Goal: Transaction & Acquisition: Purchase product/service

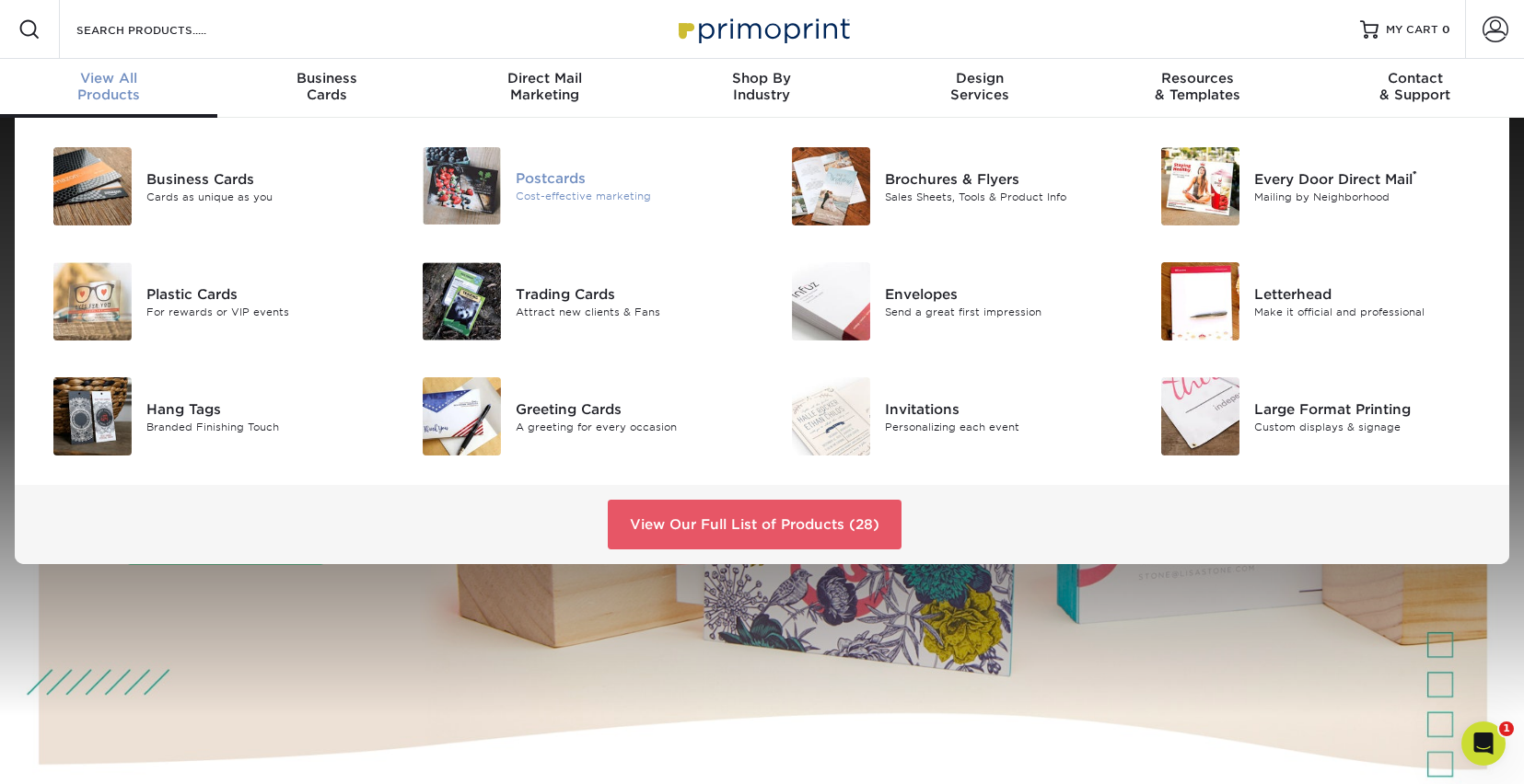
click at [486, 188] on img at bounding box center [461, 186] width 78 height 77
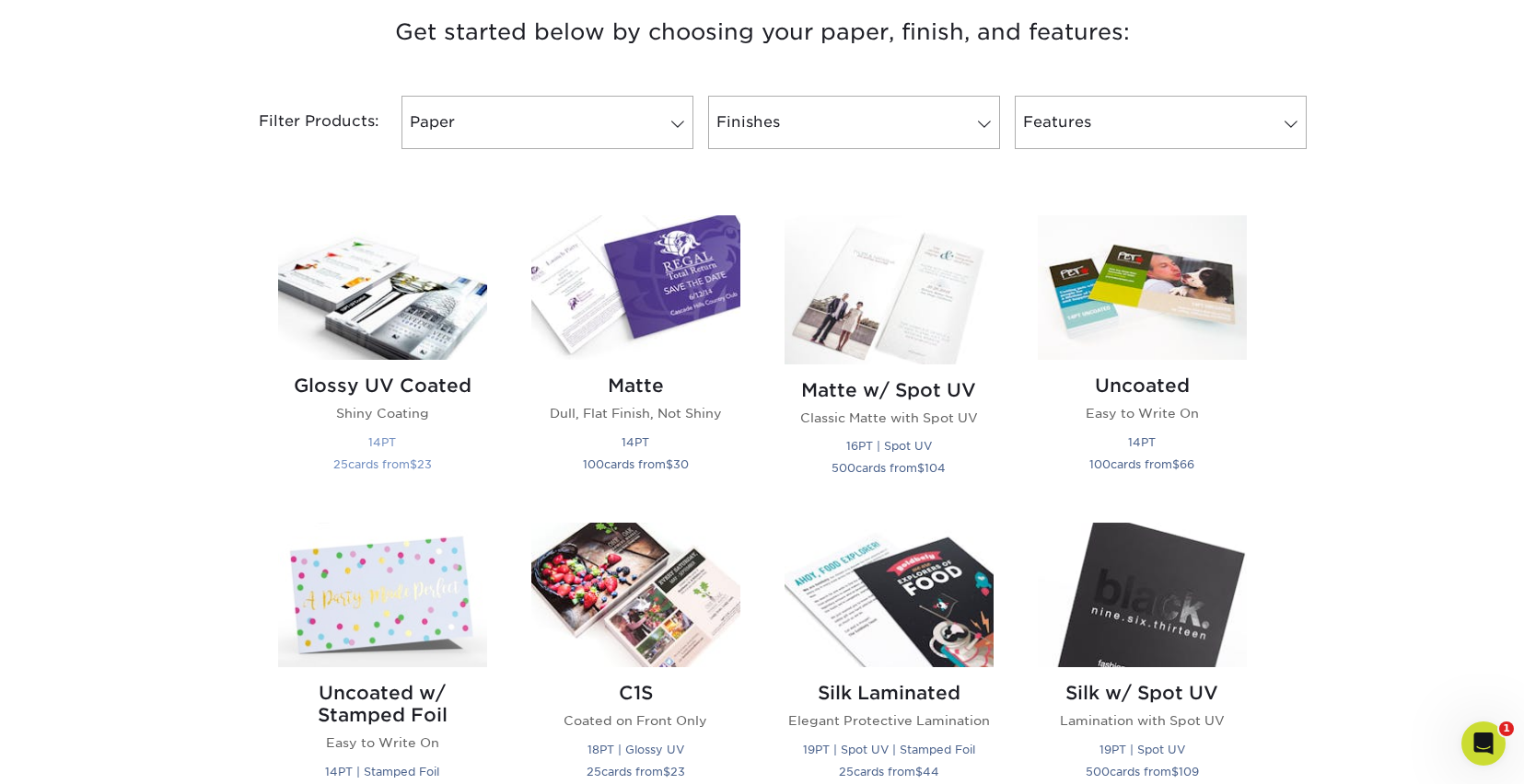
scroll to position [721, 0]
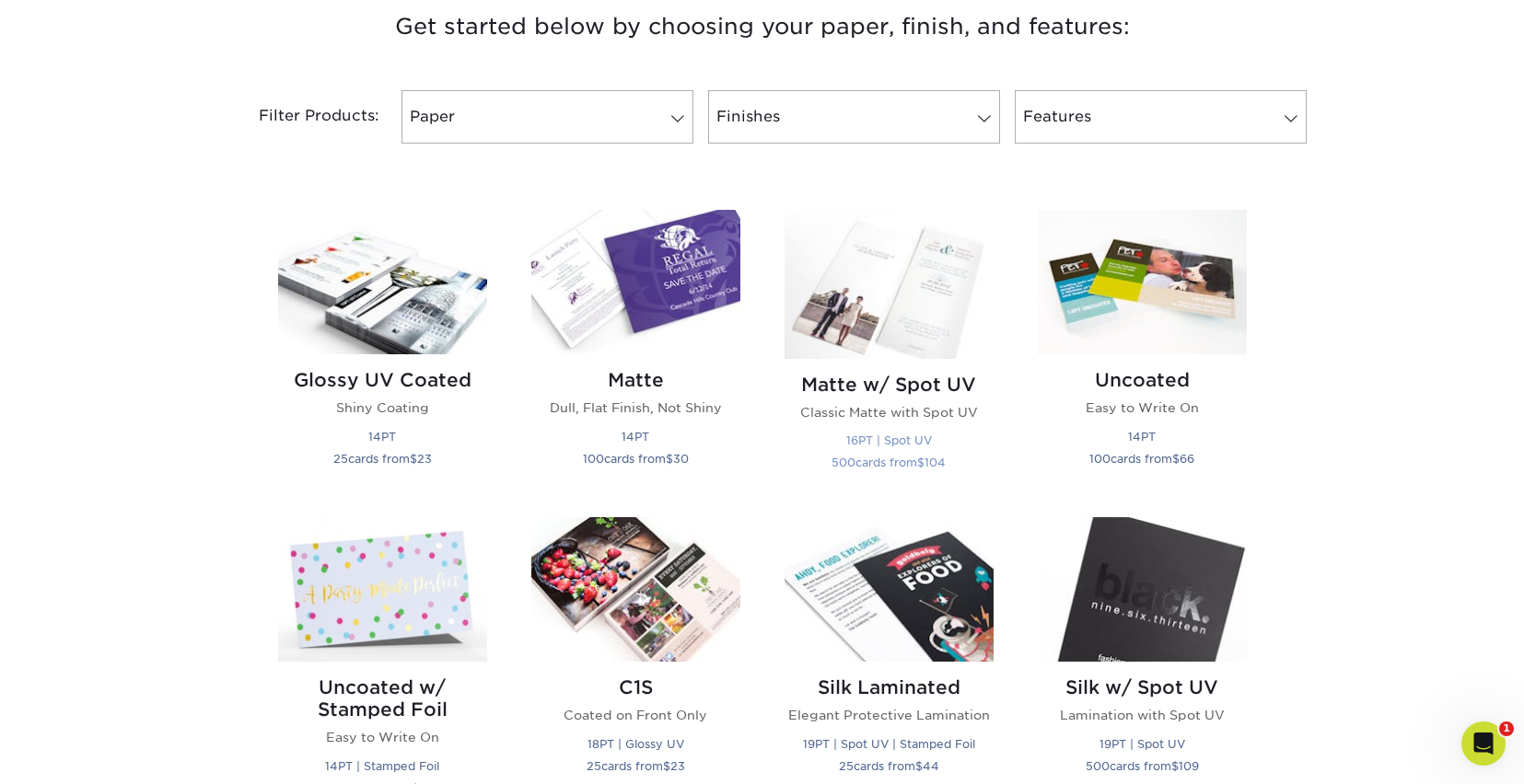
click at [900, 430] on p "16PT | Spot UV 500 cards from $ 104" at bounding box center [889, 450] width 209 height 44
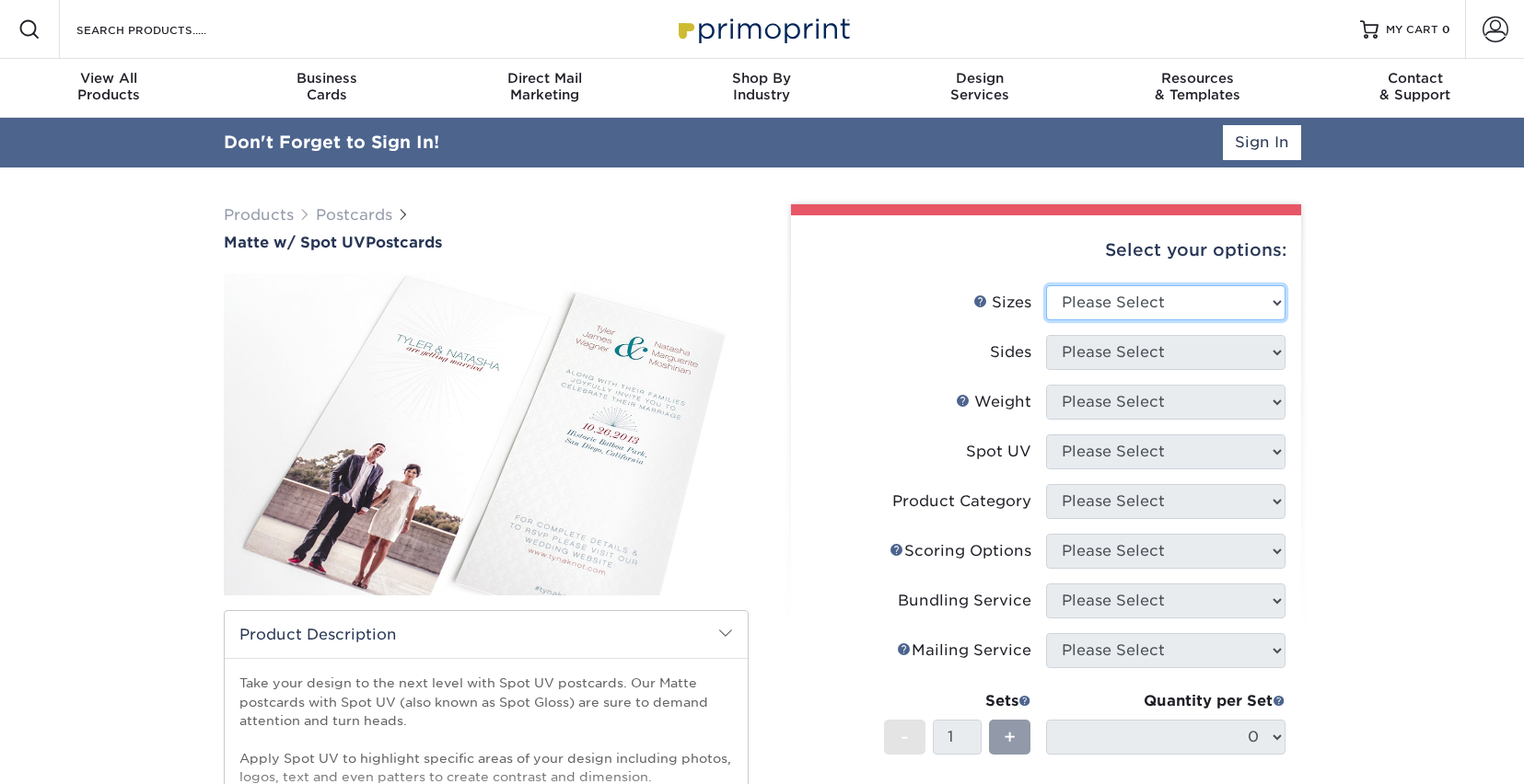
click at [1152, 297] on select "Please Select 1.5" x 7" 2" x 6" 2" x 8" 2.12" x 5.5" 2.75" x 4.25" 2.75" x 8.5"…" at bounding box center [1166, 302] width 239 height 35
select select "4.00x6.00"
click at [1046, 286] on select "Please Select 1.5" x 7" 2" x 6" 2" x 8" 2.12" x 5.5" 2.75" x 4.25" 2.75" x 8.5"…" at bounding box center [1166, 302] width 239 height 35
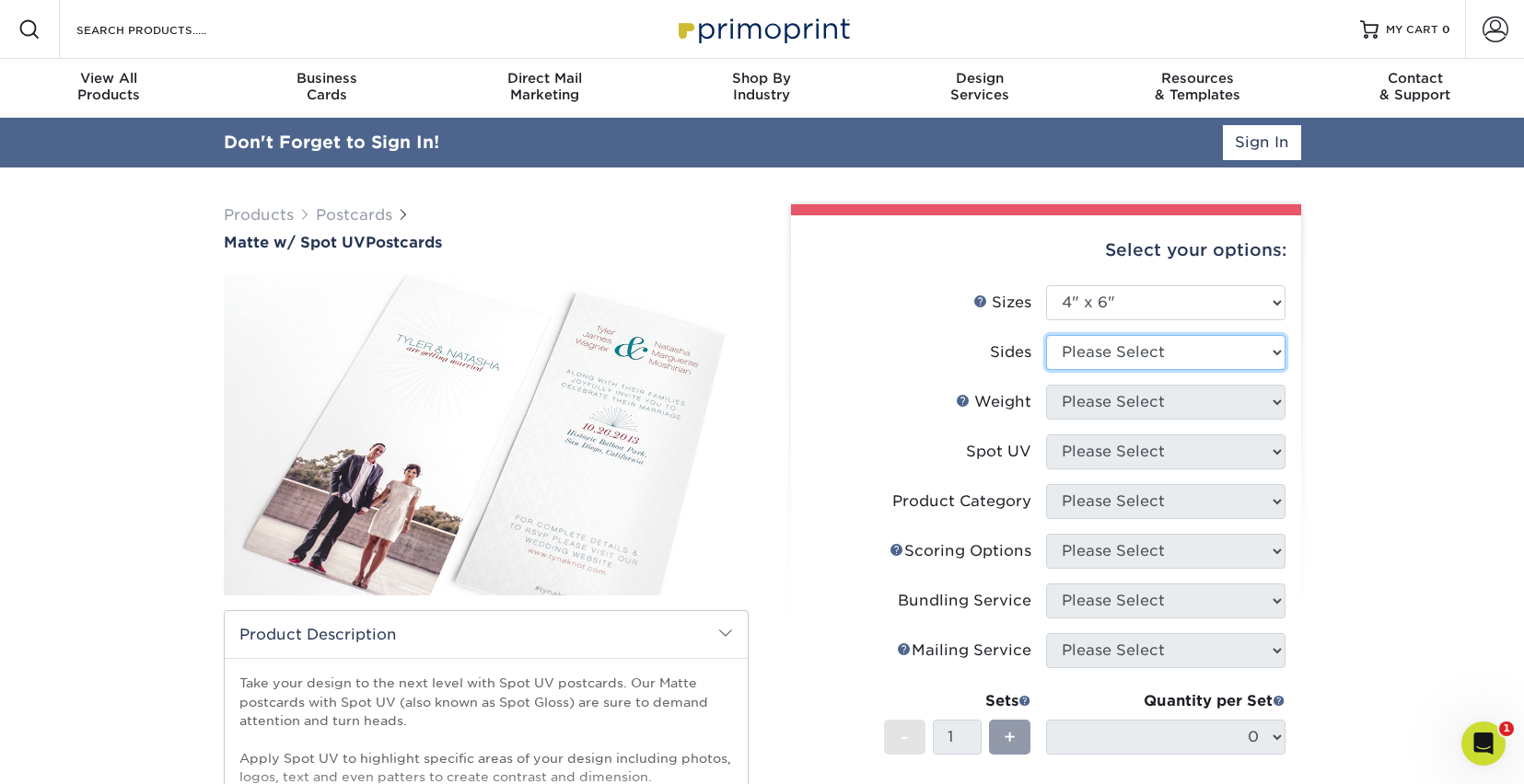
click at [1110, 341] on select "Please Select Print Both Sides Print Front Only" at bounding box center [1166, 352] width 239 height 35
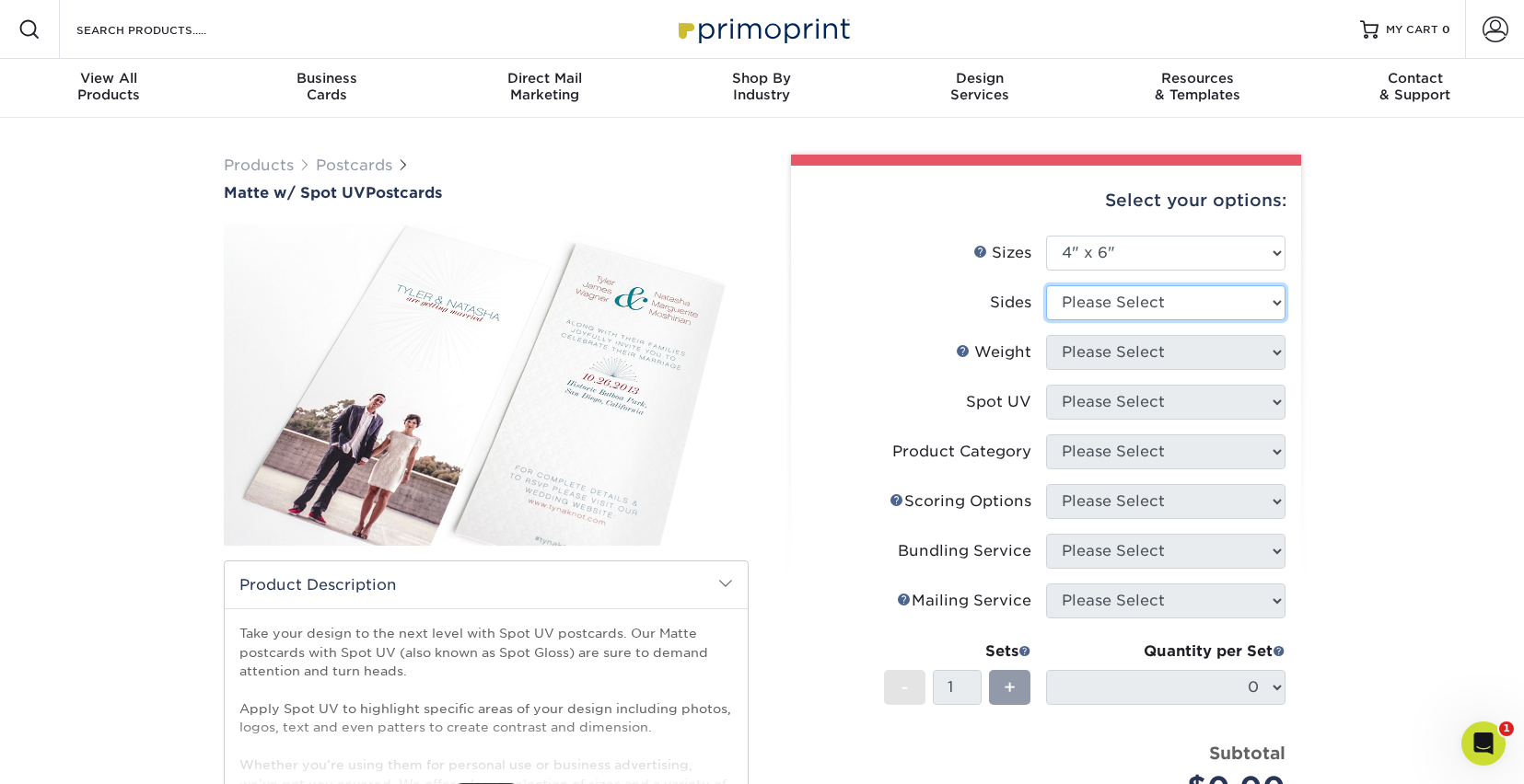
select select "13abbda7-1d64-4f25-8bb2-c179b224825d"
click at [1046, 286] on select "Please Select Print Both Sides Print Front Only" at bounding box center [1166, 302] width 239 height 35
click at [1117, 360] on select "Please Select 16PT" at bounding box center [1166, 352] width 239 height 35
select select "16PT"
click at [1046, 335] on select "Please Select 16PT" at bounding box center [1166, 352] width 239 height 35
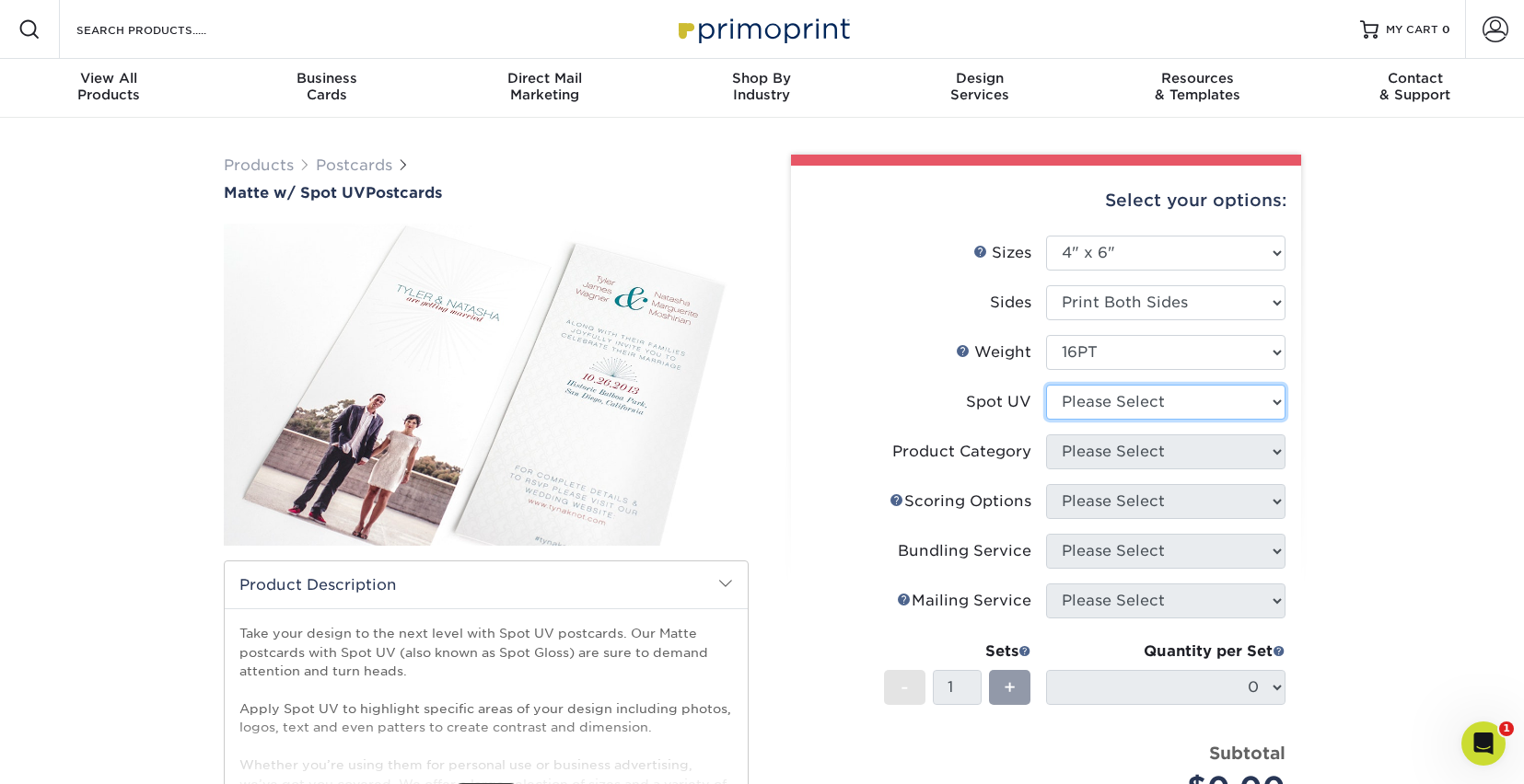
click at [1111, 395] on select "Please Select Front and Back (Both Sides) Front Only Back Only" at bounding box center [1166, 401] width 239 height 35
select select "0"
click at [1046, 384] on select "Please Select Front and Back (Both Sides) Front Only Back Only" at bounding box center [1166, 401] width 239 height 35
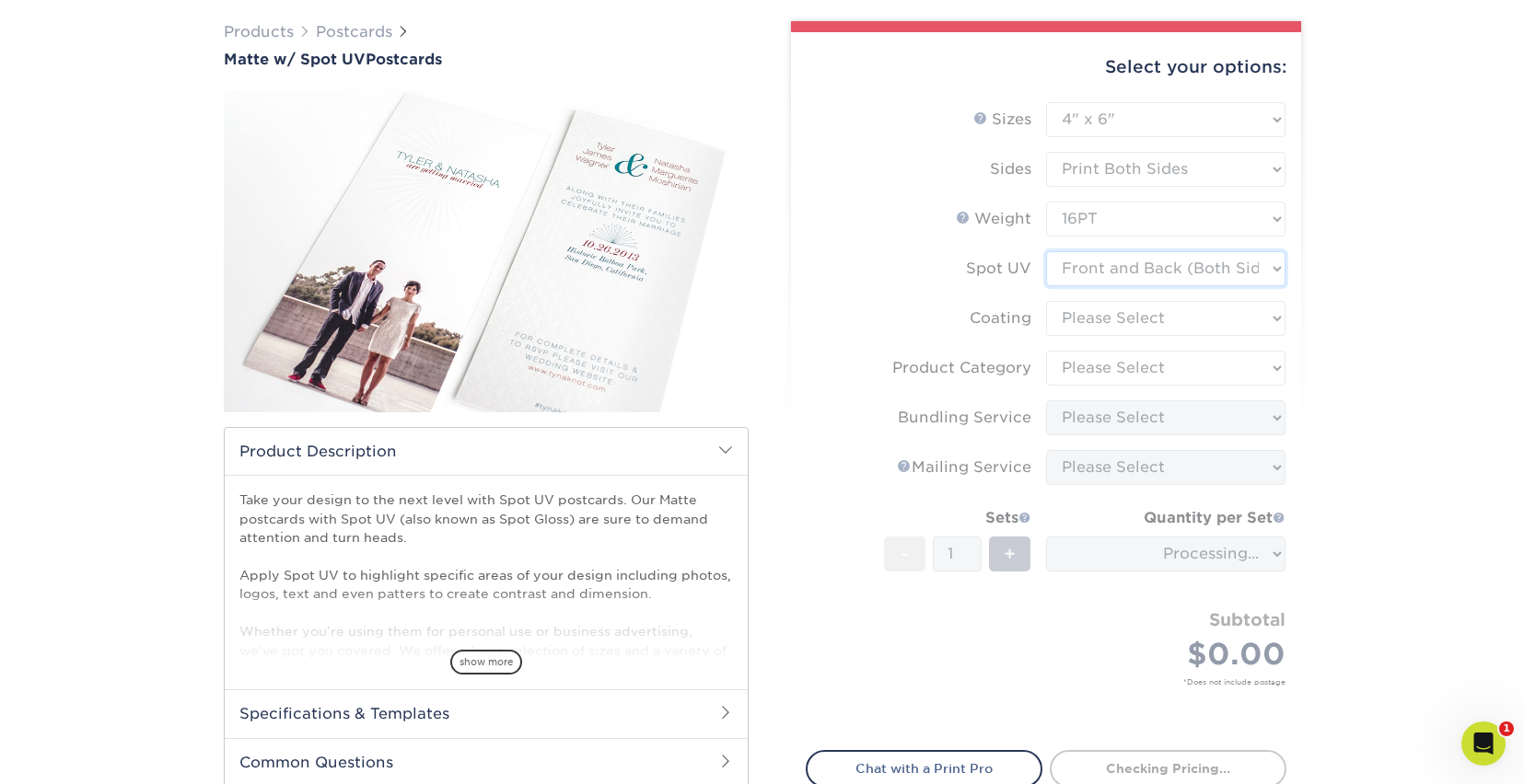
scroll to position [139, 0]
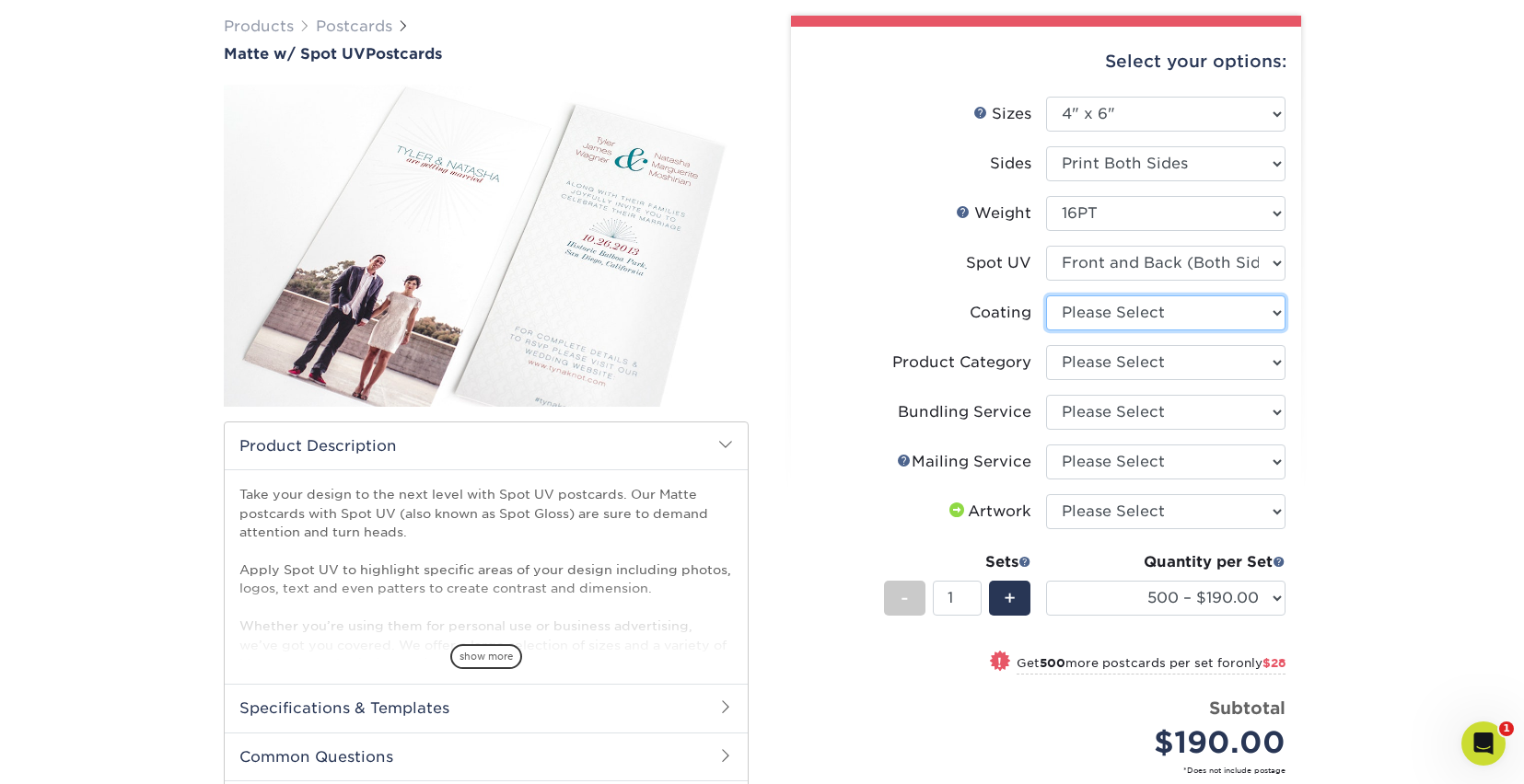
click at [1104, 323] on select at bounding box center [1166, 313] width 239 height 35
select select "121bb7b5-3b4d-429f-bd8d-bbf80e953313"
click at [1046, 296] on select at bounding box center [1166, 313] width 239 height 35
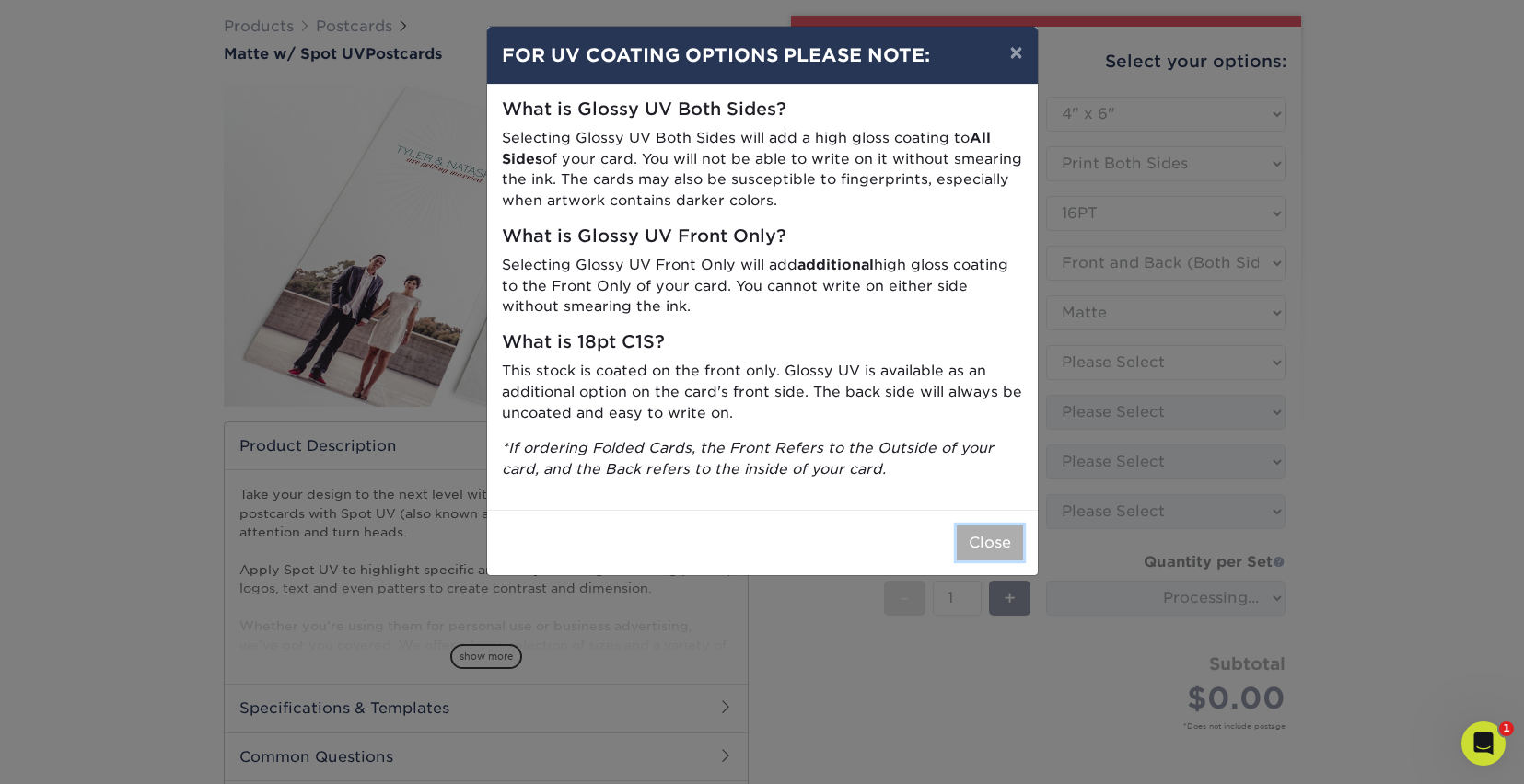
click at [975, 539] on button "Close" at bounding box center [990, 543] width 66 height 35
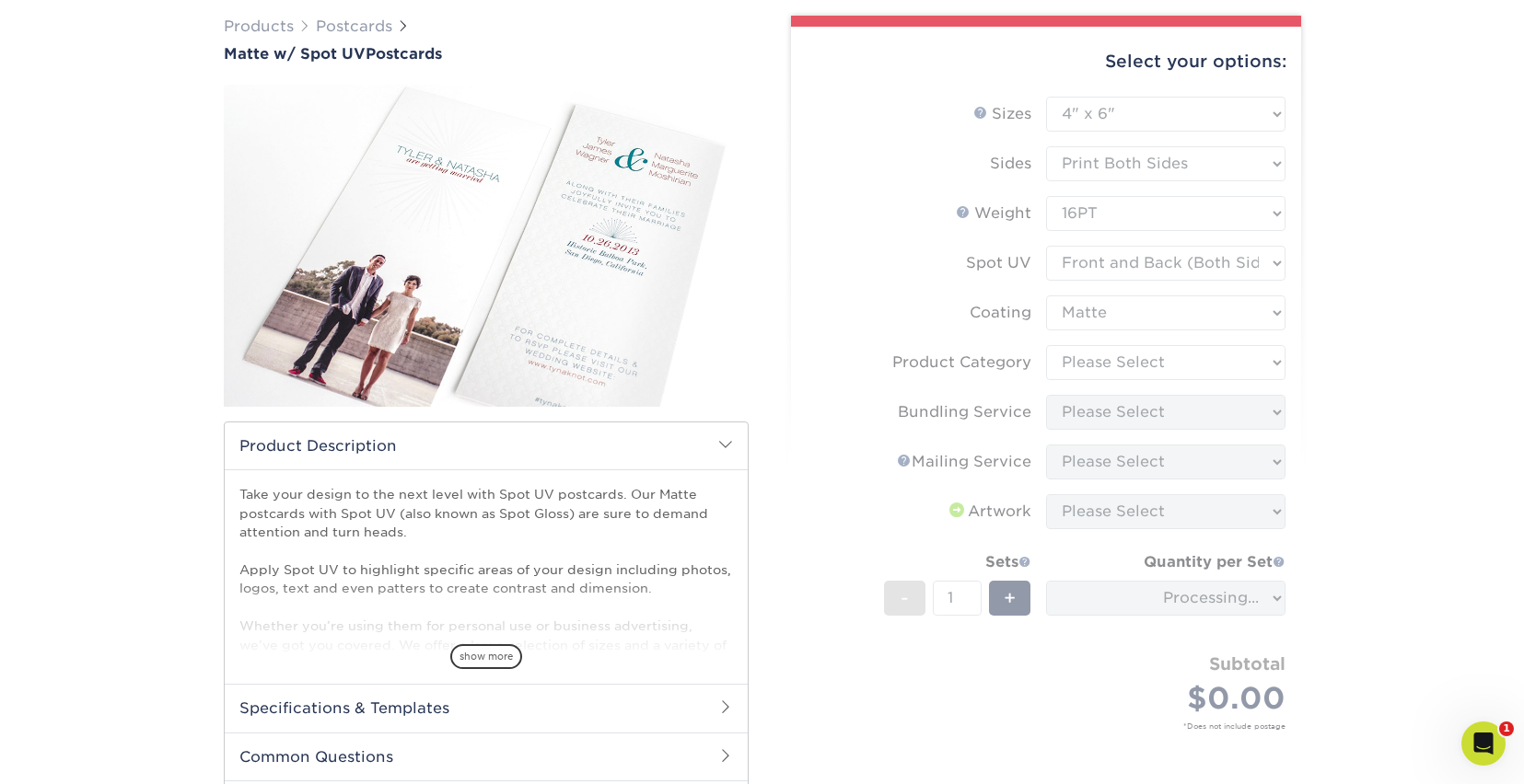
click at [1098, 358] on form "Sizes Help Sizes Please Select 1.5" x 7" 2" x 6" 2" x 8" 2.12" x 5.5" 2.75" x 4…" at bounding box center [1046, 435] width 481 height 677
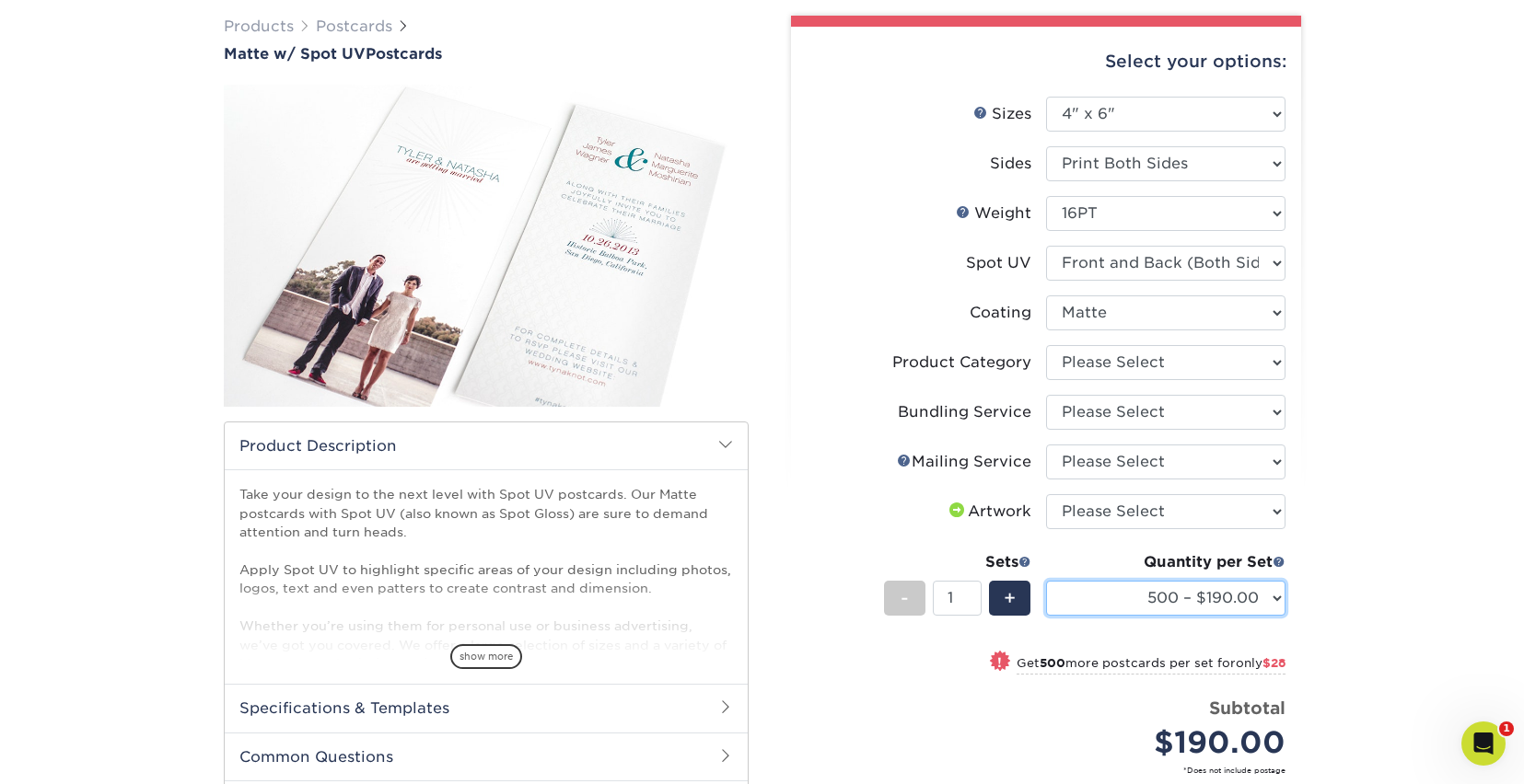
click at [1251, 598] on select "500 – $190.00 1000 – $218.00 2500 – $328.00 5000 – $388.00 10000 – $771.00 1500…" at bounding box center [1166, 598] width 239 height 35
click at [1046, 581] on select "500 – $190.00 1000 – $218.00 2500 – $328.00 5000 – $388.00 10000 – $771.00 1500…" at bounding box center [1166, 598] width 239 height 35
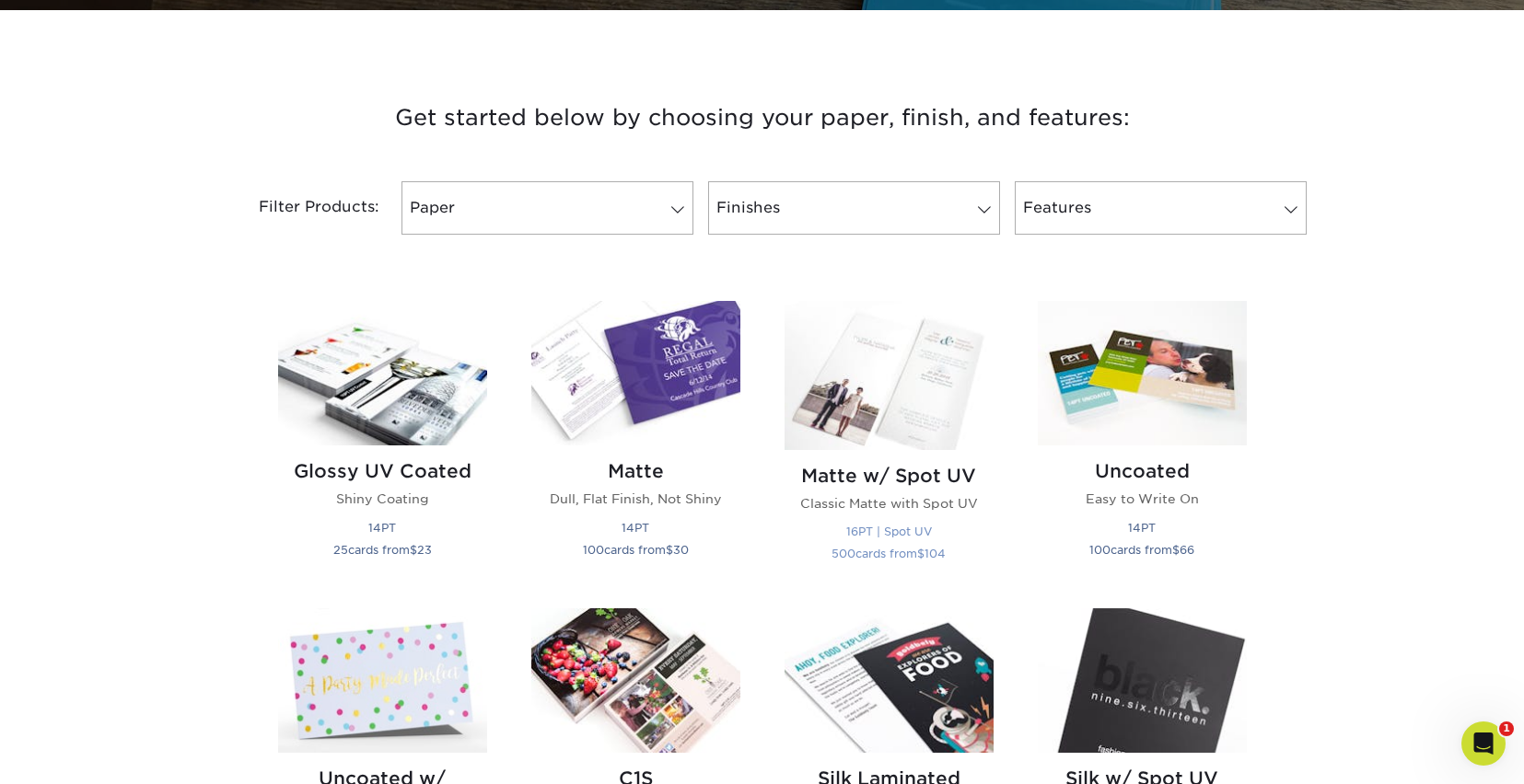
scroll to position [653, 0]
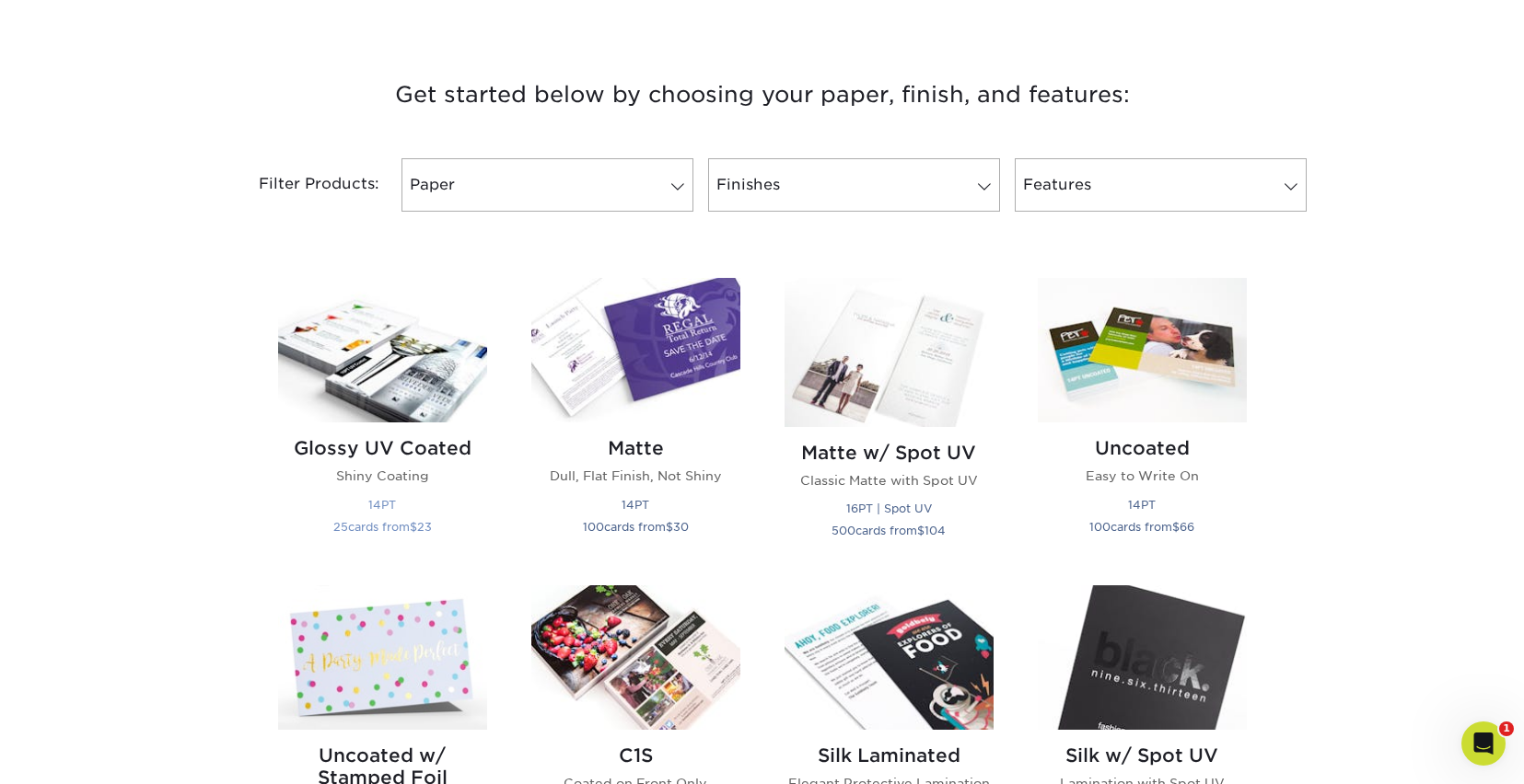
click at [456, 451] on h2 "Glossy UV Coated" at bounding box center [383, 448] width 209 height 22
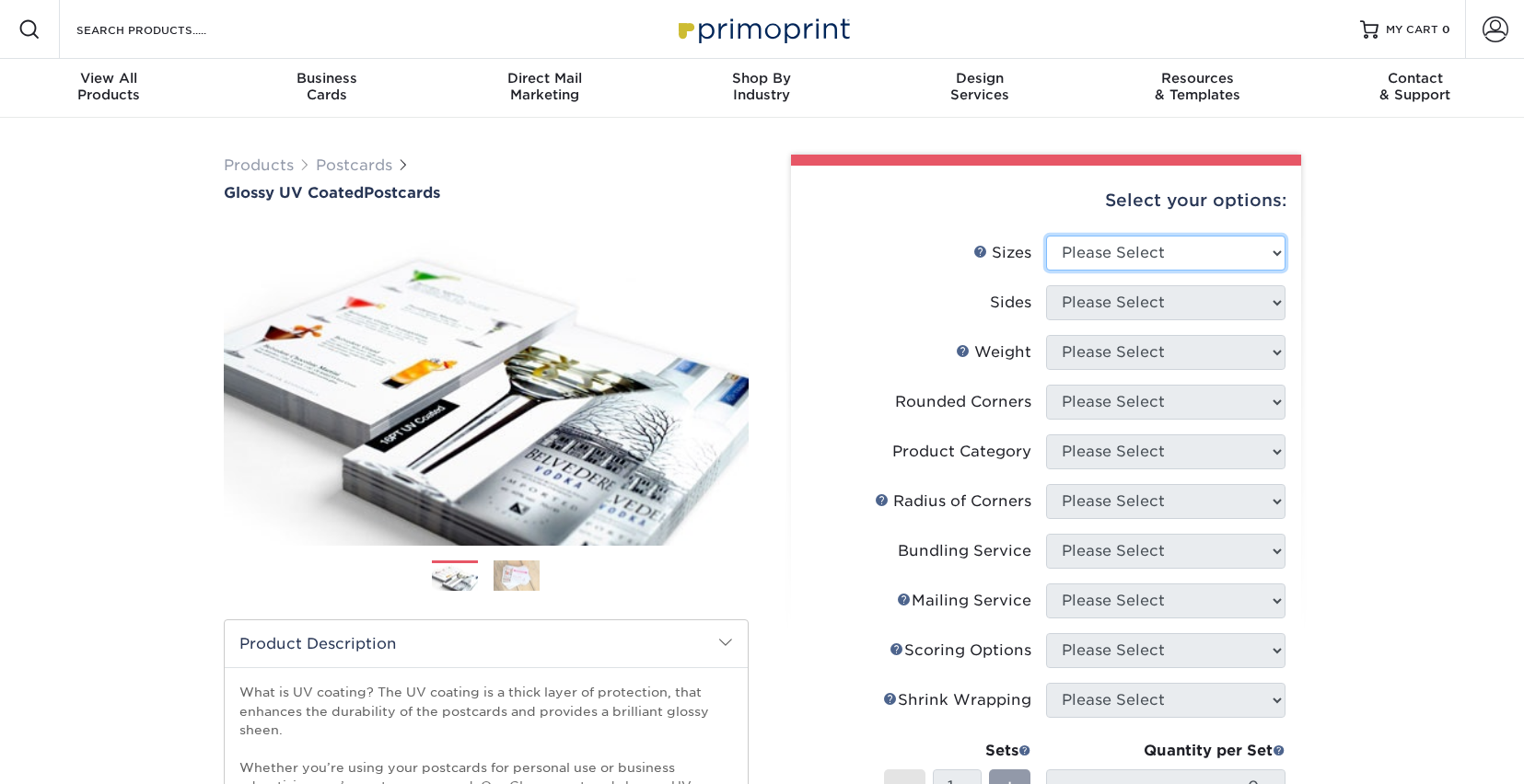
click at [1110, 262] on select "Please Select 1.5" x 7" 2" x 4" 2" x 6" 2" x 7" 2" x 8" 2.12" x 5.5" 2.12" x 5.…" at bounding box center [1166, 253] width 239 height 35
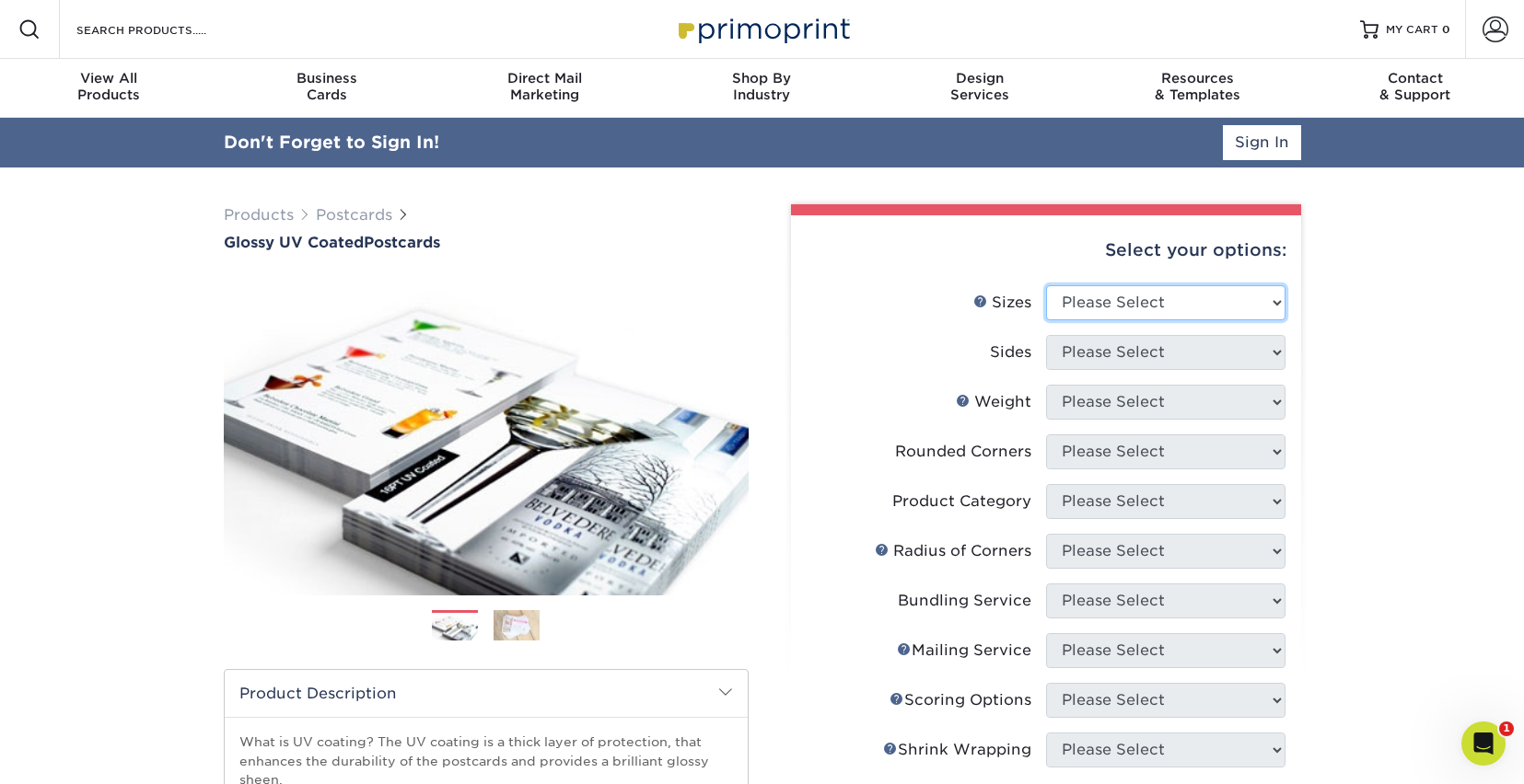
select select "4.00x6.00"
click at [1046, 286] on select "Please Select 1.5" x 7" 2" x 4" 2" x 6" 2" x 7" 2" x 8" 2.12" x 5.5" 2.12" x 5.…" at bounding box center [1166, 302] width 239 height 35
click at [1106, 353] on select "Please Select Print Both Sides Print Front Only" at bounding box center [1166, 352] width 239 height 35
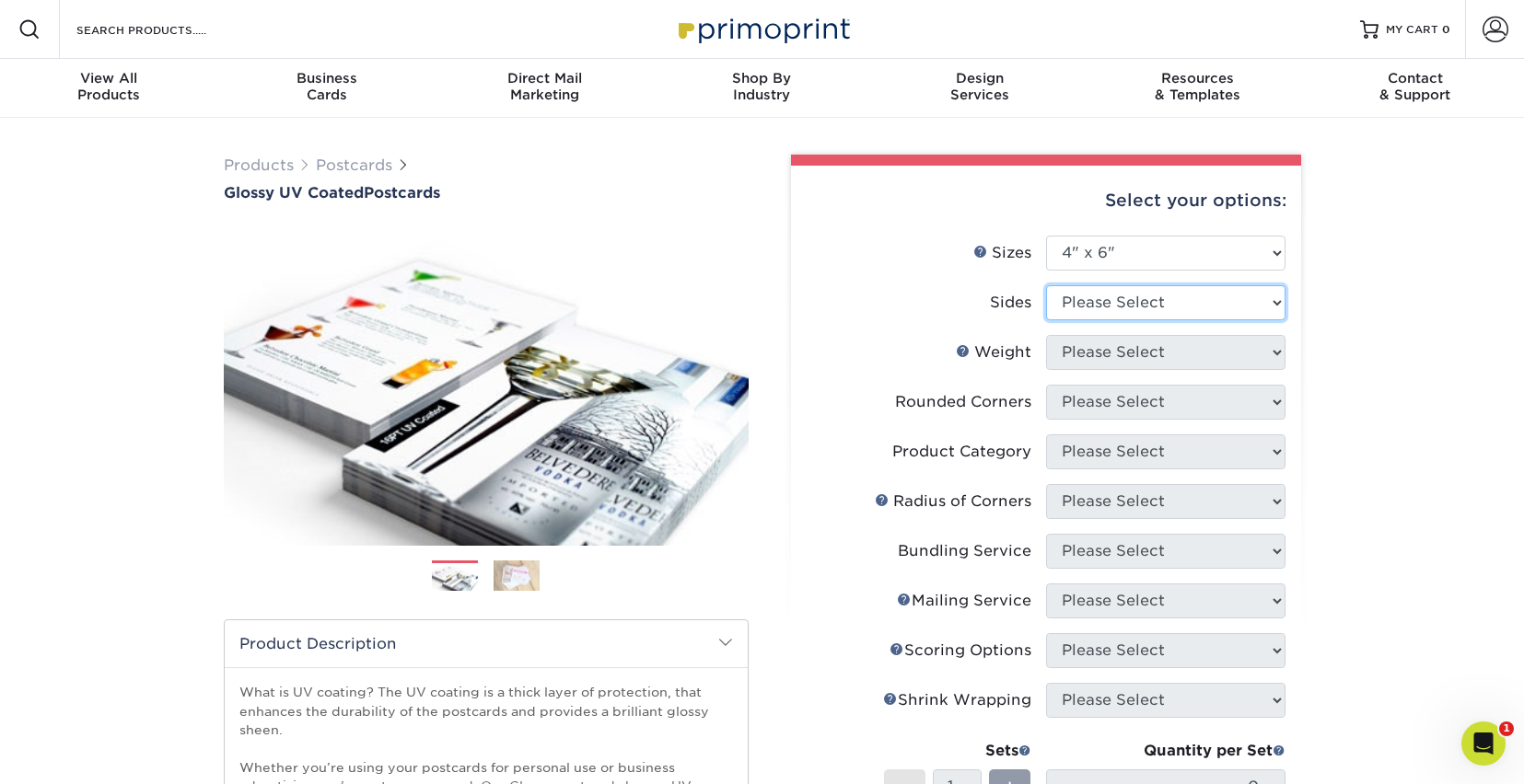
select select "13abbda7-1d64-4f25-8bb2-c179b224825d"
click at [1046, 286] on select "Please Select Print Both Sides Print Front Only" at bounding box center [1166, 302] width 239 height 35
click at [1138, 351] on select "Please Select 14PT 16PT 18PT C1S" at bounding box center [1166, 352] width 239 height 35
select select "14PT"
click at [1046, 335] on select "Please Select 14PT 16PT 18PT C1S" at bounding box center [1166, 352] width 239 height 35
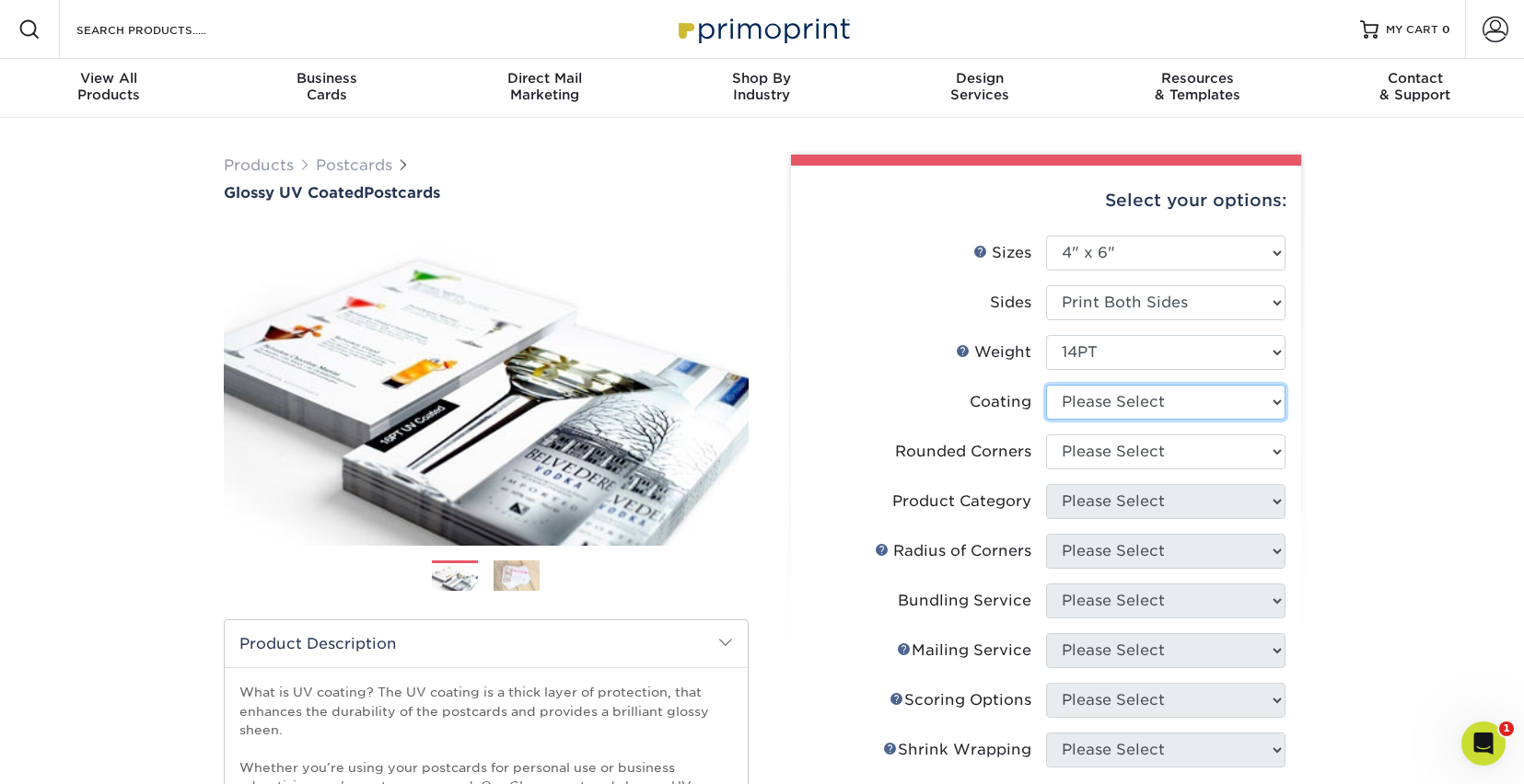
click at [1159, 414] on select at bounding box center [1166, 401] width 239 height 35
select select "ae367451-b2b8-45df-a344-0f05b6a12993"
click at [1046, 384] on select at bounding box center [1166, 401] width 239 height 35
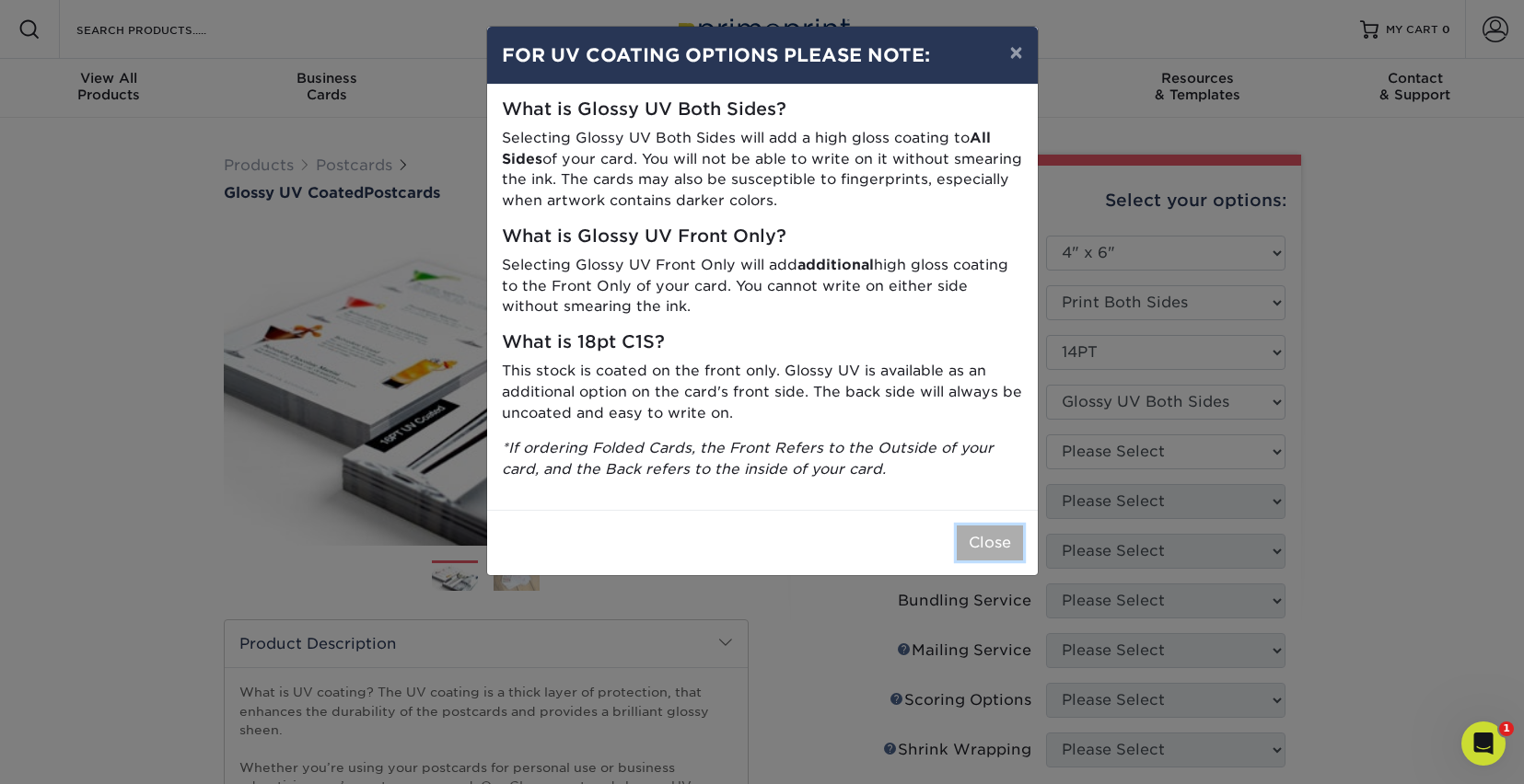
click at [1013, 557] on button "Close" at bounding box center [990, 543] width 66 height 35
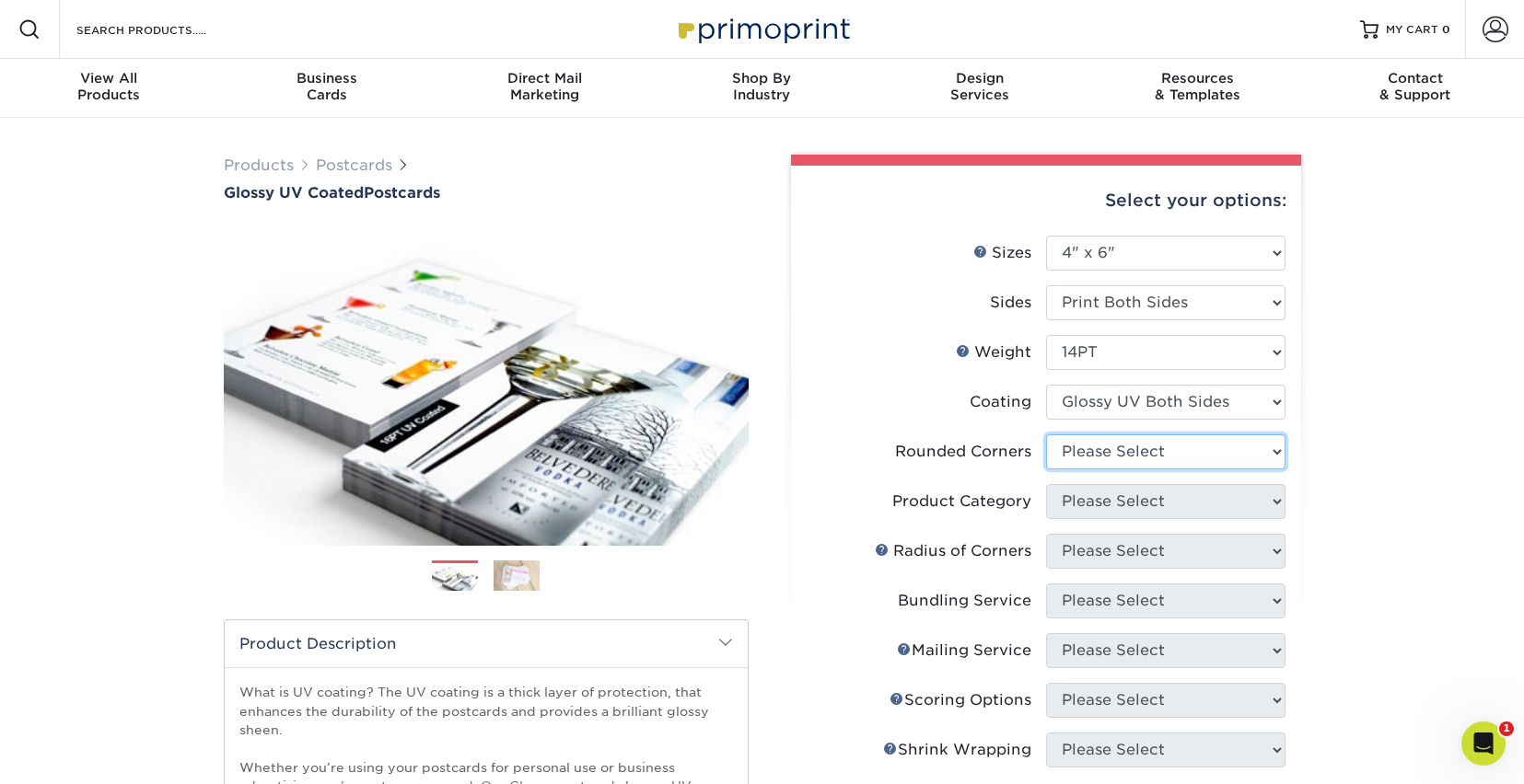
click at [1128, 449] on select "Please Select Yes - Round 4 Corners No" at bounding box center [1166, 451] width 239 height 35
select select "0"
click at [1046, 434] on select "Please Select Yes - Round 4 Corners No" at bounding box center [1166, 451] width 239 height 35
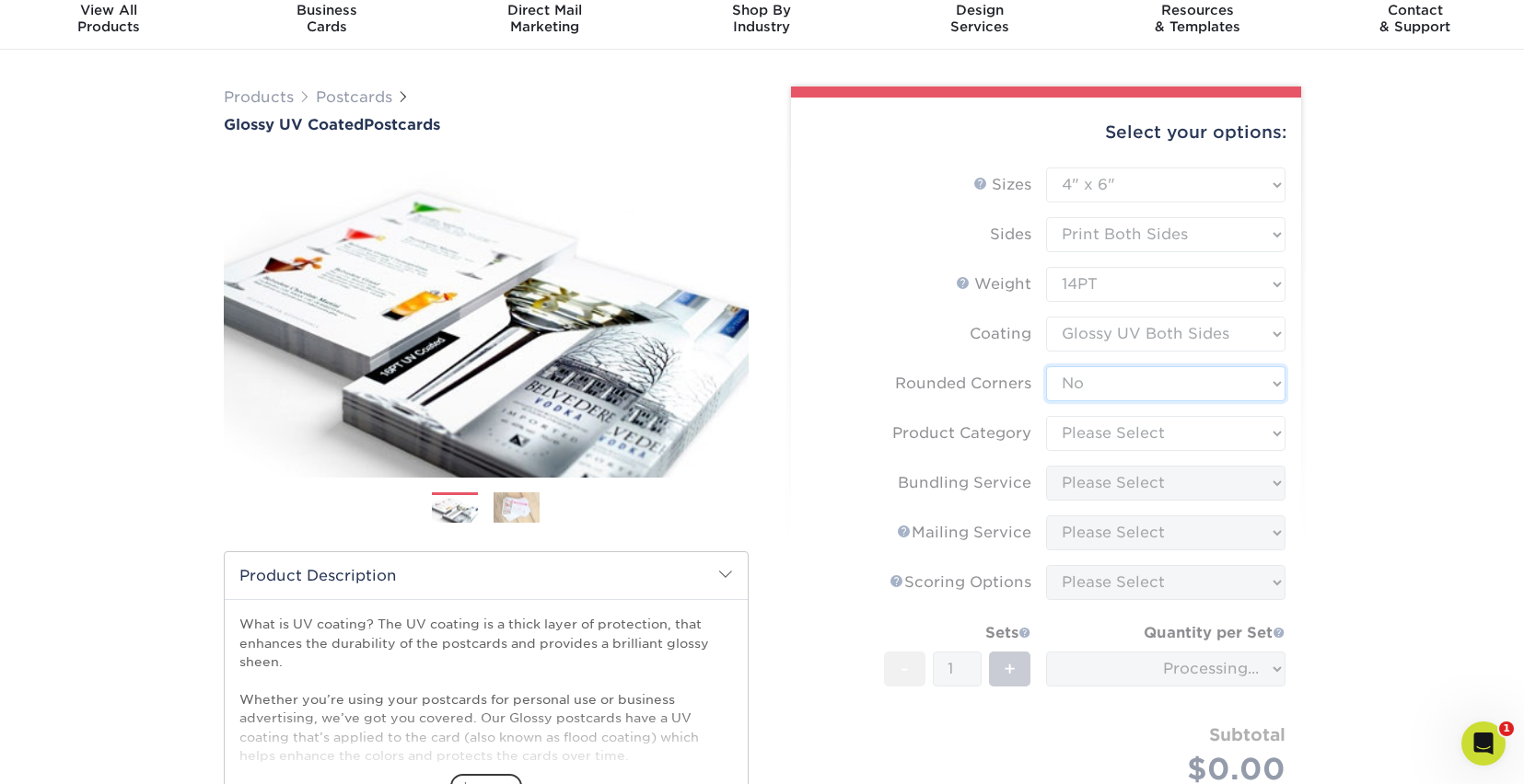
scroll to position [72, 0]
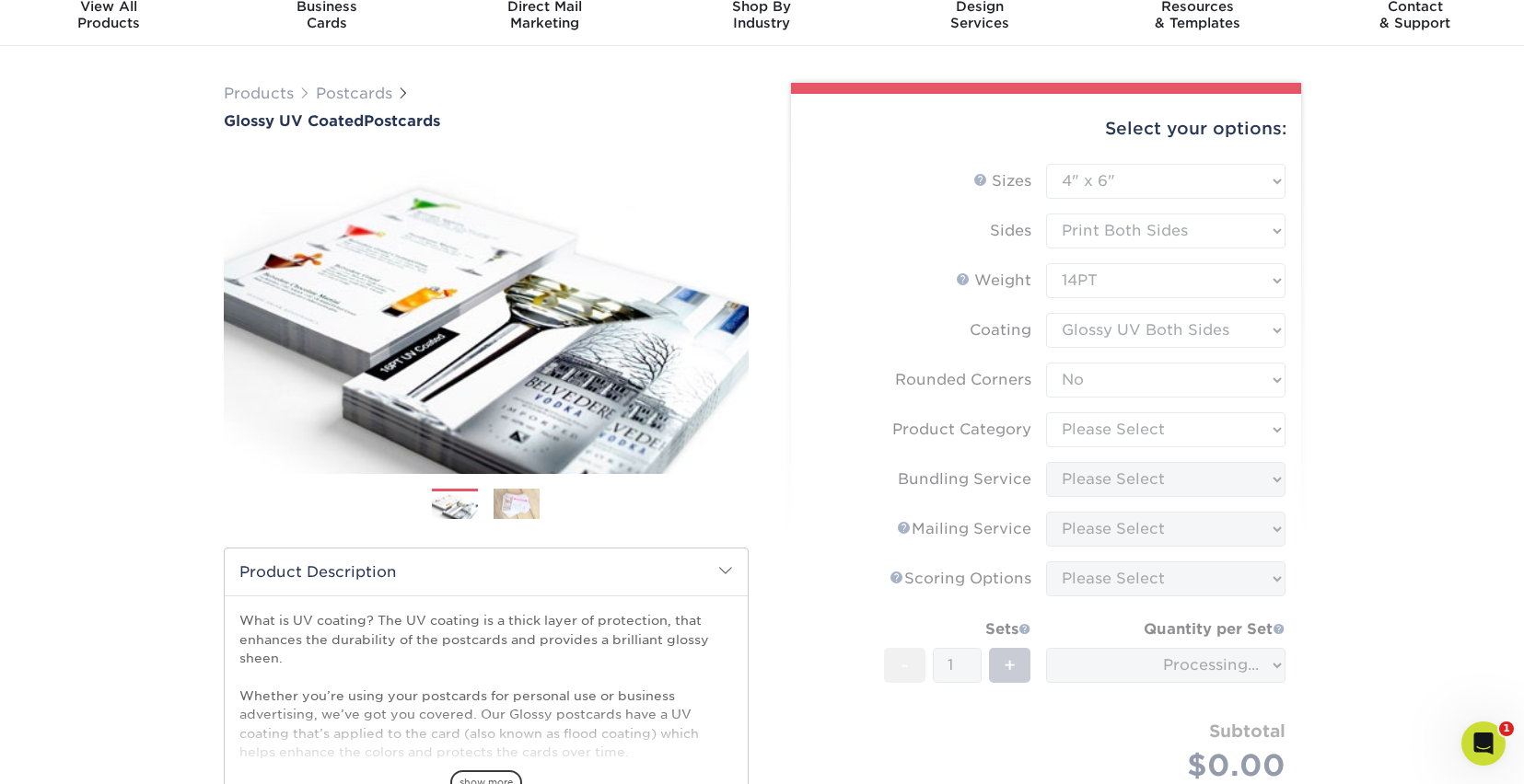
click at [1105, 435] on form "Sizes Help Sizes Please Select 1.5" x 7" 2" x 4" 2" x 6" 2" x 7" 2" x 8" 2.12" …" at bounding box center [1046, 502] width 481 height 677
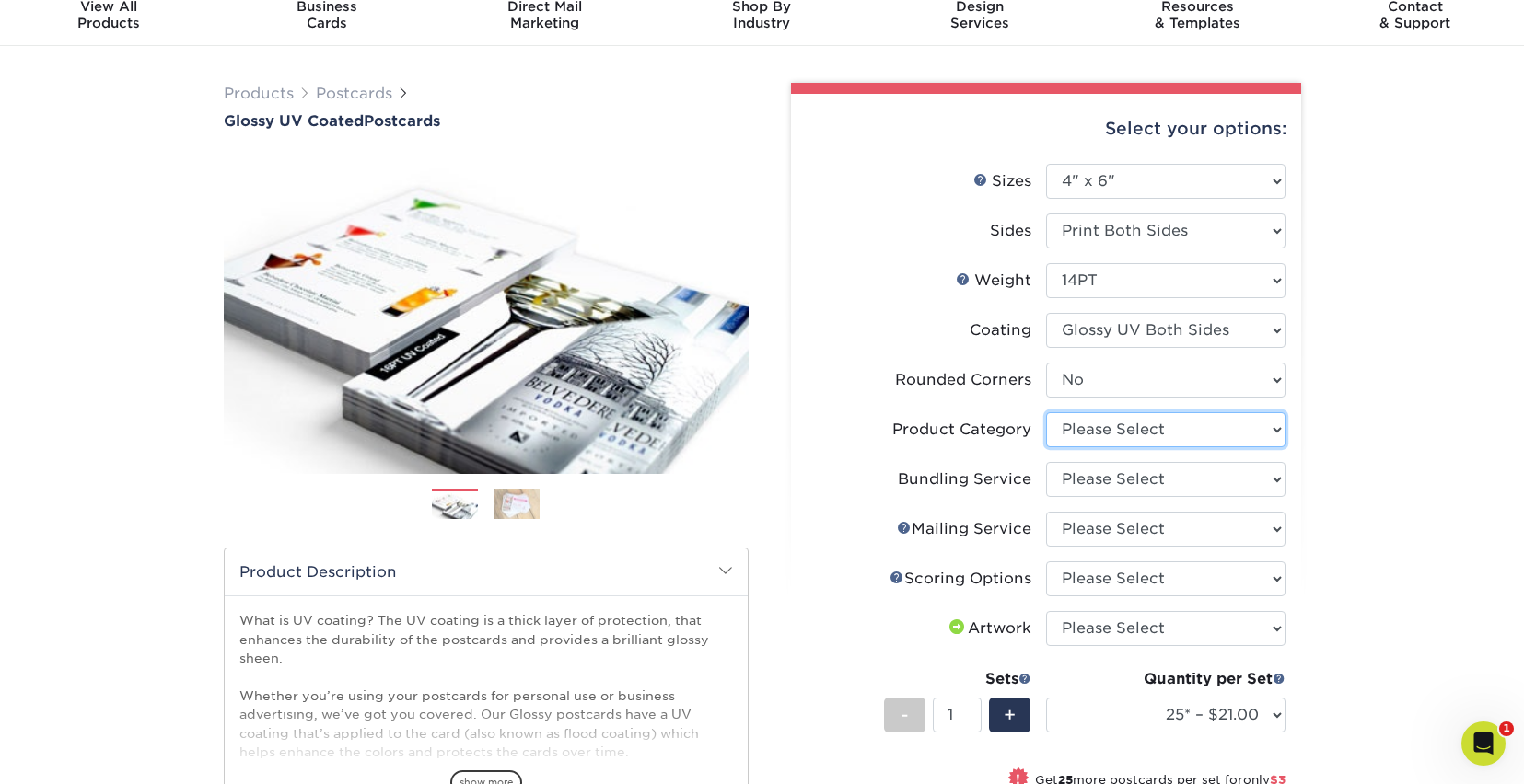
click at [1062, 423] on select "Please Select Postcards" at bounding box center [1166, 430] width 239 height 35
select select "9b7272e0-d6c8-4c3c-8e97-d3a1bcdab858"
click at [1046, 413] on select "Please Select Postcards" at bounding box center [1166, 430] width 239 height 35
click at [1137, 475] on select "Please Select No Bundling Services Yes, Bundles of 50 (+2 Days) Yes, Bundles of…" at bounding box center [1166, 479] width 239 height 35
select select "58689abb-25c0-461c-a4c3-a80b627d6649"
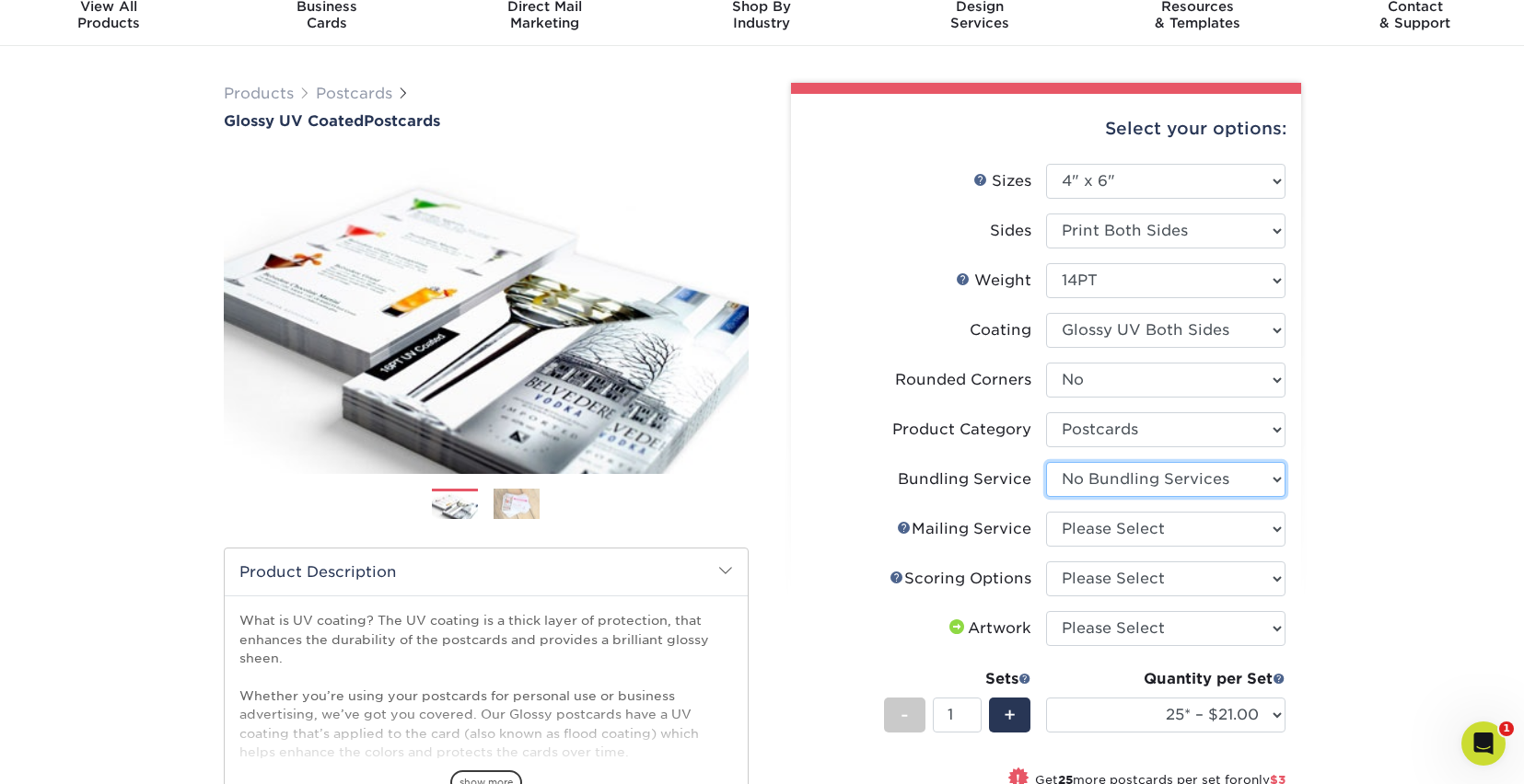
click at [1046, 462] on select "Please Select No Bundling Services Yes, Bundles of 50 (+2 Days) Yes, Bundles of…" at bounding box center [1166, 479] width 239 height 35
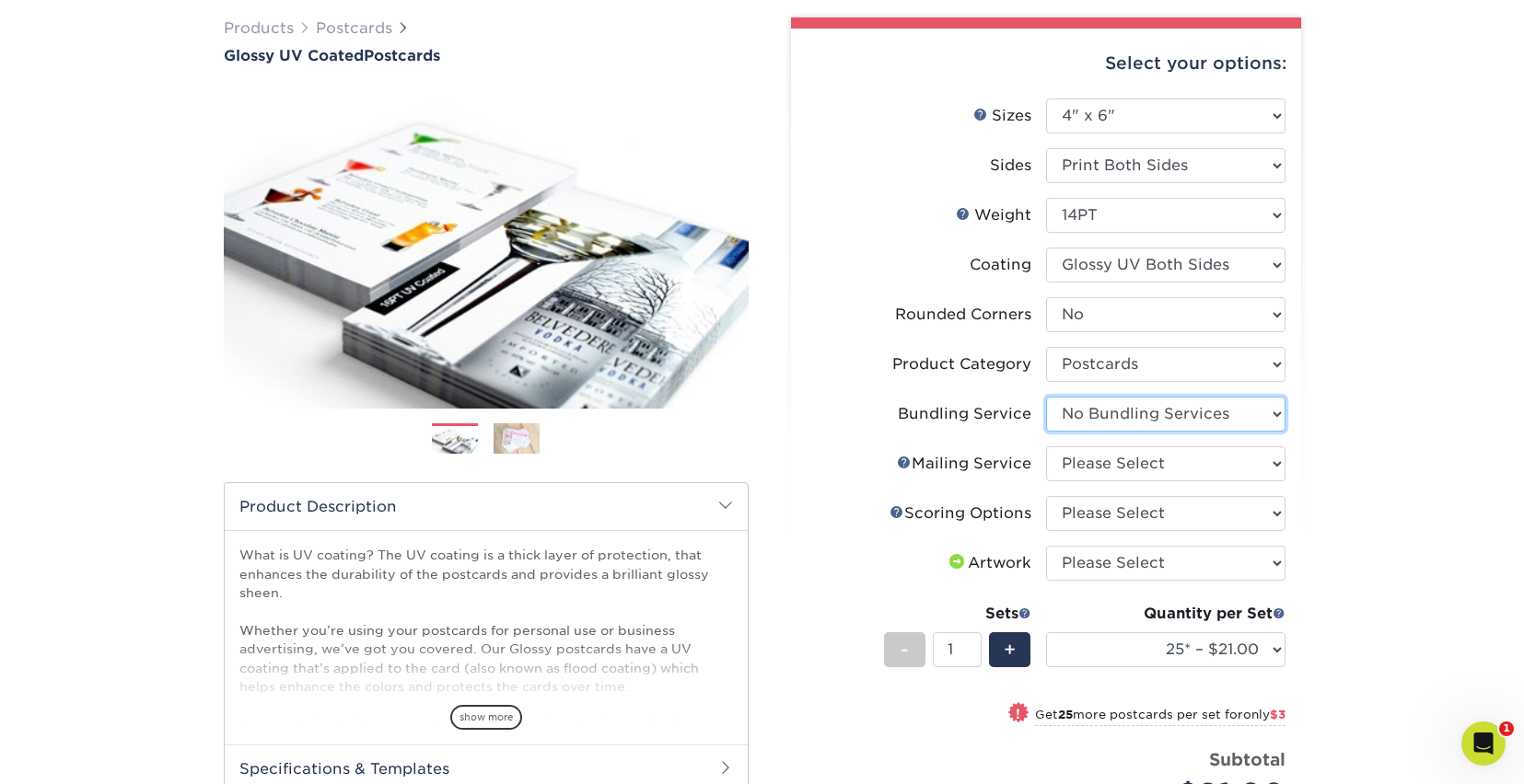
scroll to position [154, 0]
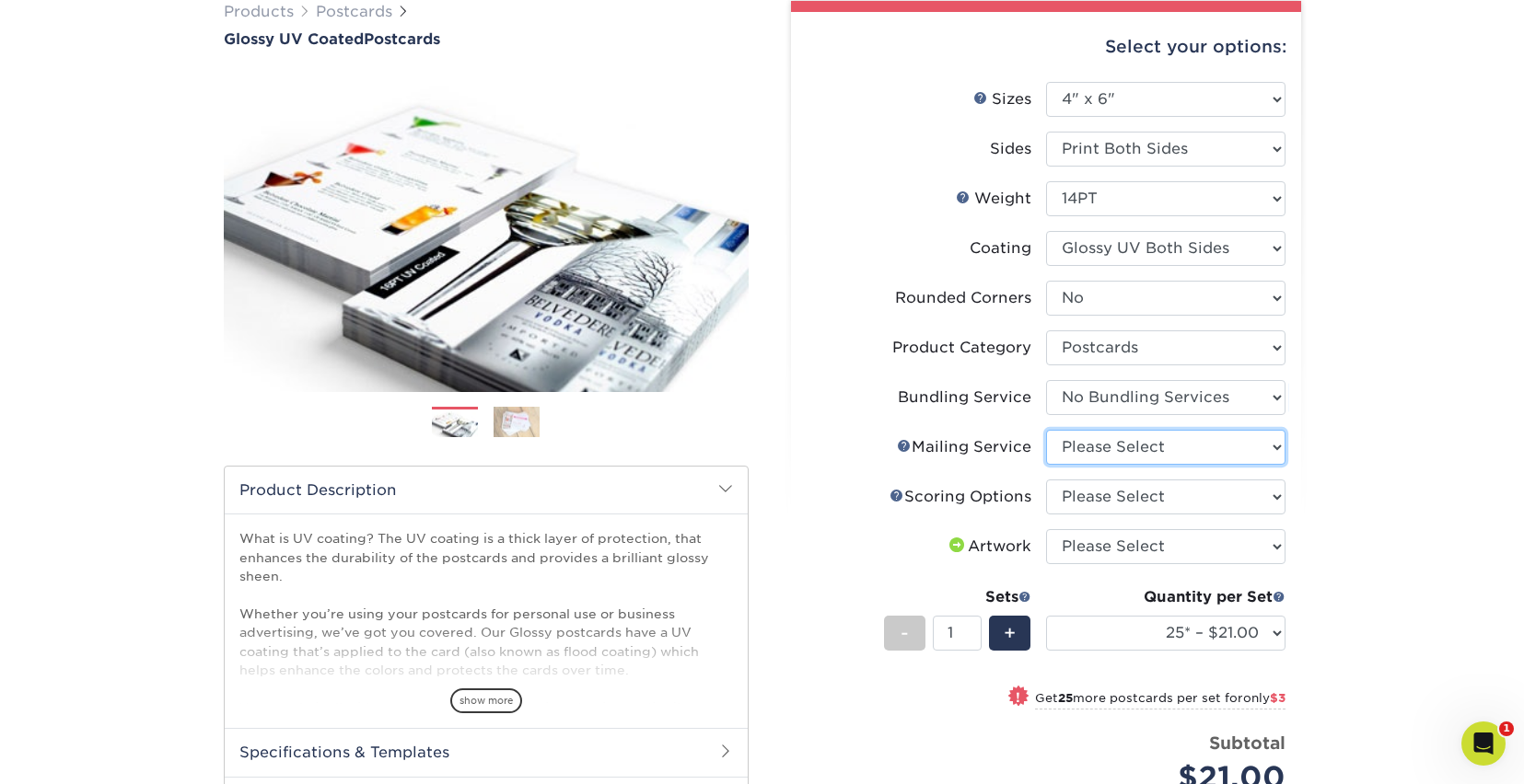
click at [1129, 456] on select "Please Select No Direct Mailing Service No, I will mail/stamp/imprint Direct Ma…" at bounding box center [1166, 447] width 239 height 35
select select "3e5e9bdd-d78a-4c28-a41d-fe1407925ca6"
click at [1046, 430] on select "Please Select No Direct Mailing Service No, I will mail/stamp/imprint Direct Ma…" at bounding box center [1166, 447] width 239 height 35
click at [1123, 497] on select "Please Select No Scoring One Score" at bounding box center [1166, 497] width 239 height 35
select select "16ebe401-5398-422d-8cb0-f3adbb82deb5"
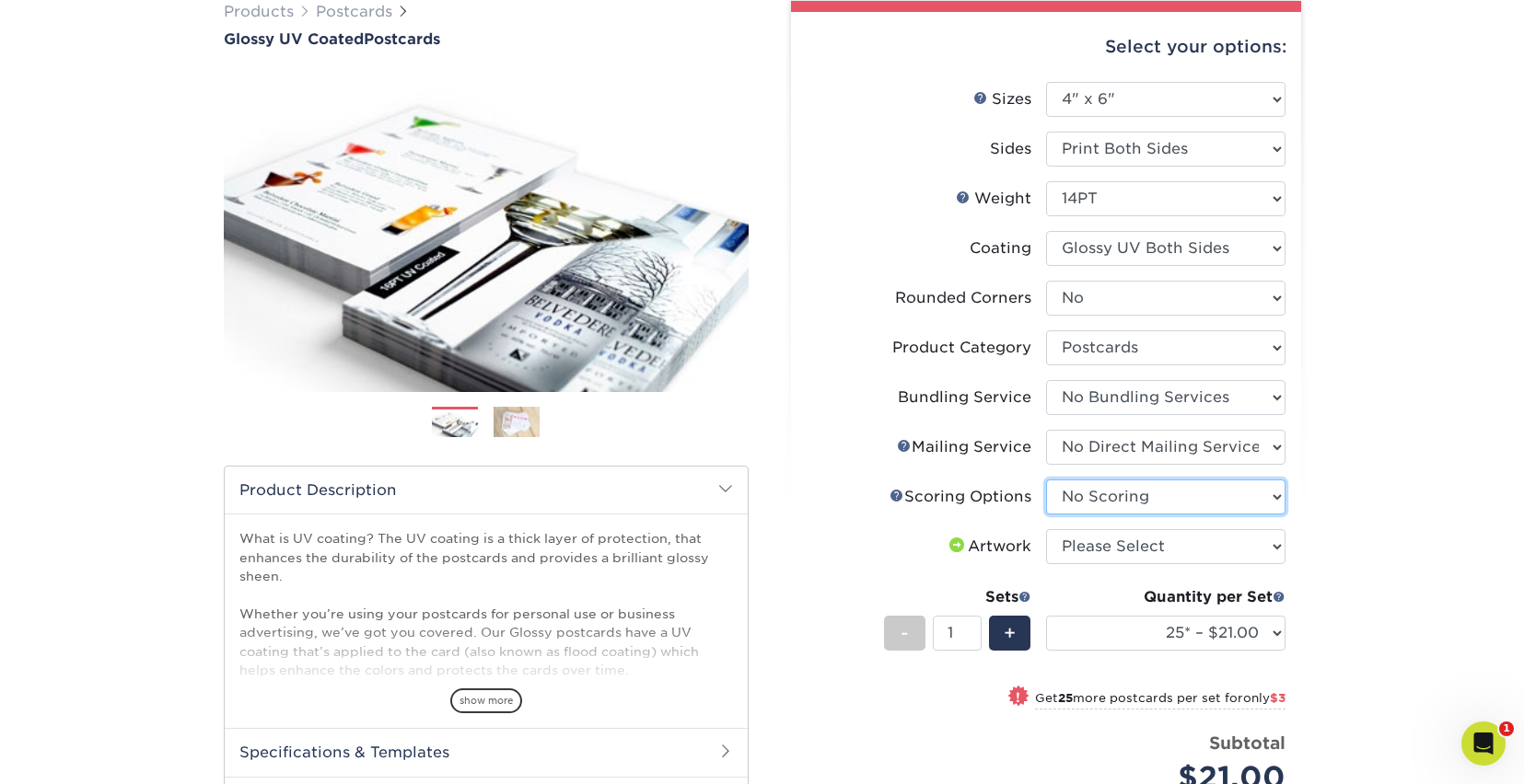
click at [1046, 480] on select "Please Select No Scoring One Score" at bounding box center [1166, 497] width 239 height 35
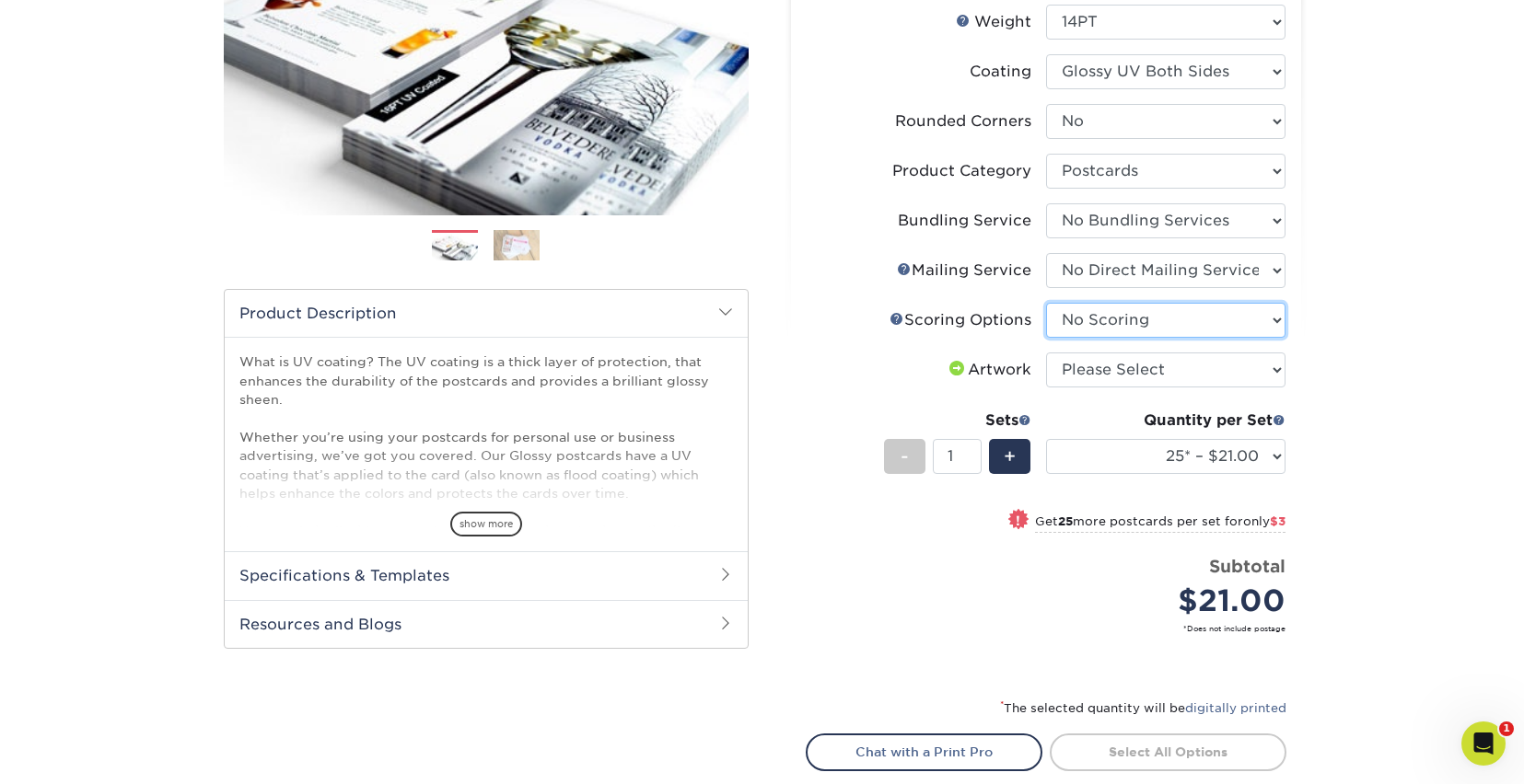
scroll to position [336, 0]
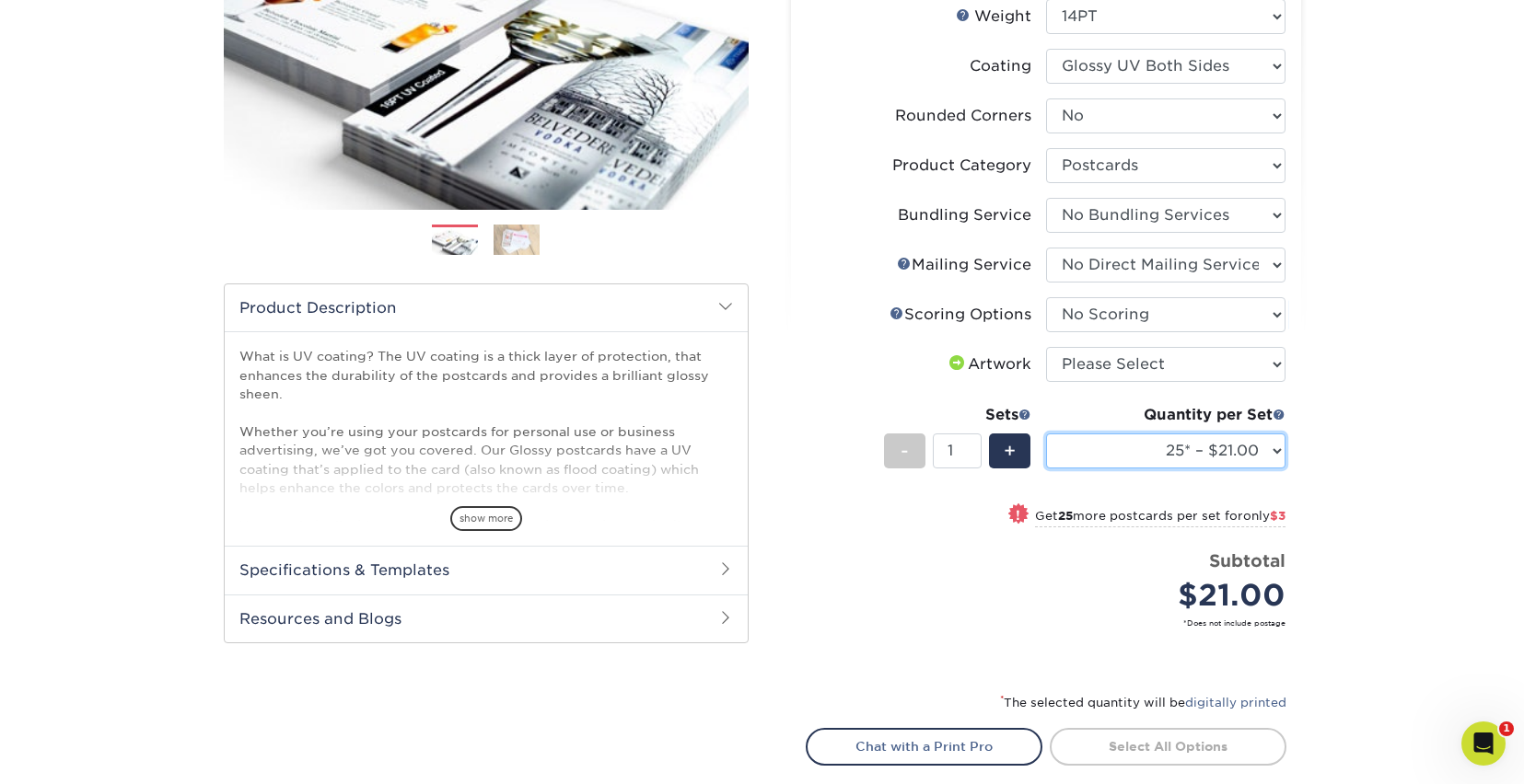
click at [1270, 462] on select "25* – $21.00 50* – $24.00 75* – $30.00 100* – $39.00 250* – $62.00 500 – $85.00…" at bounding box center [1166, 450] width 239 height 35
select select "250* – $62.00"
click at [1046, 433] on select "25* – $21.00 50* – $24.00 75* – $30.00 100* – $39.00 250* – $62.00 500 – $85.00…" at bounding box center [1166, 450] width 239 height 35
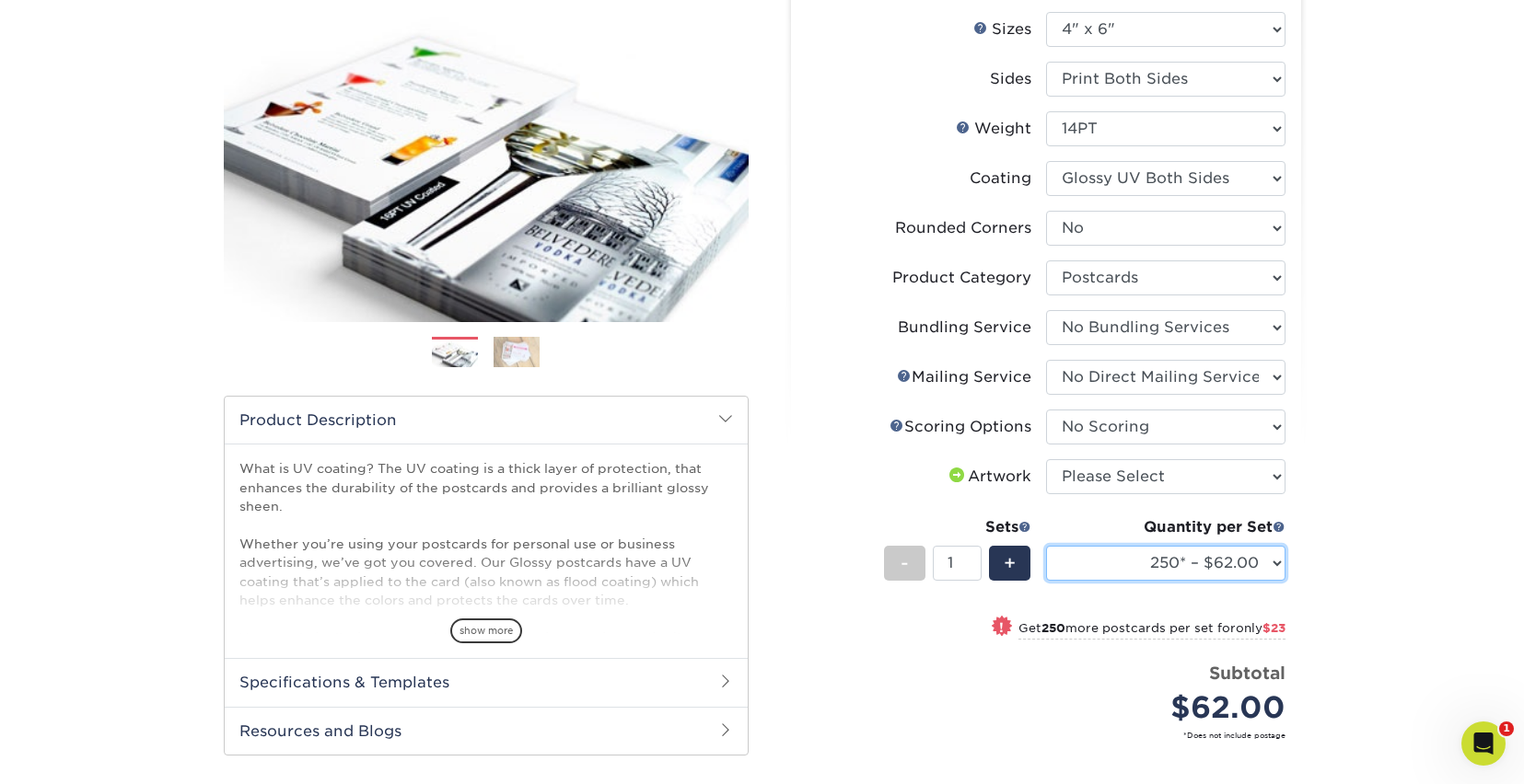
scroll to position [160, 0]
